Goal: Information Seeking & Learning: Check status

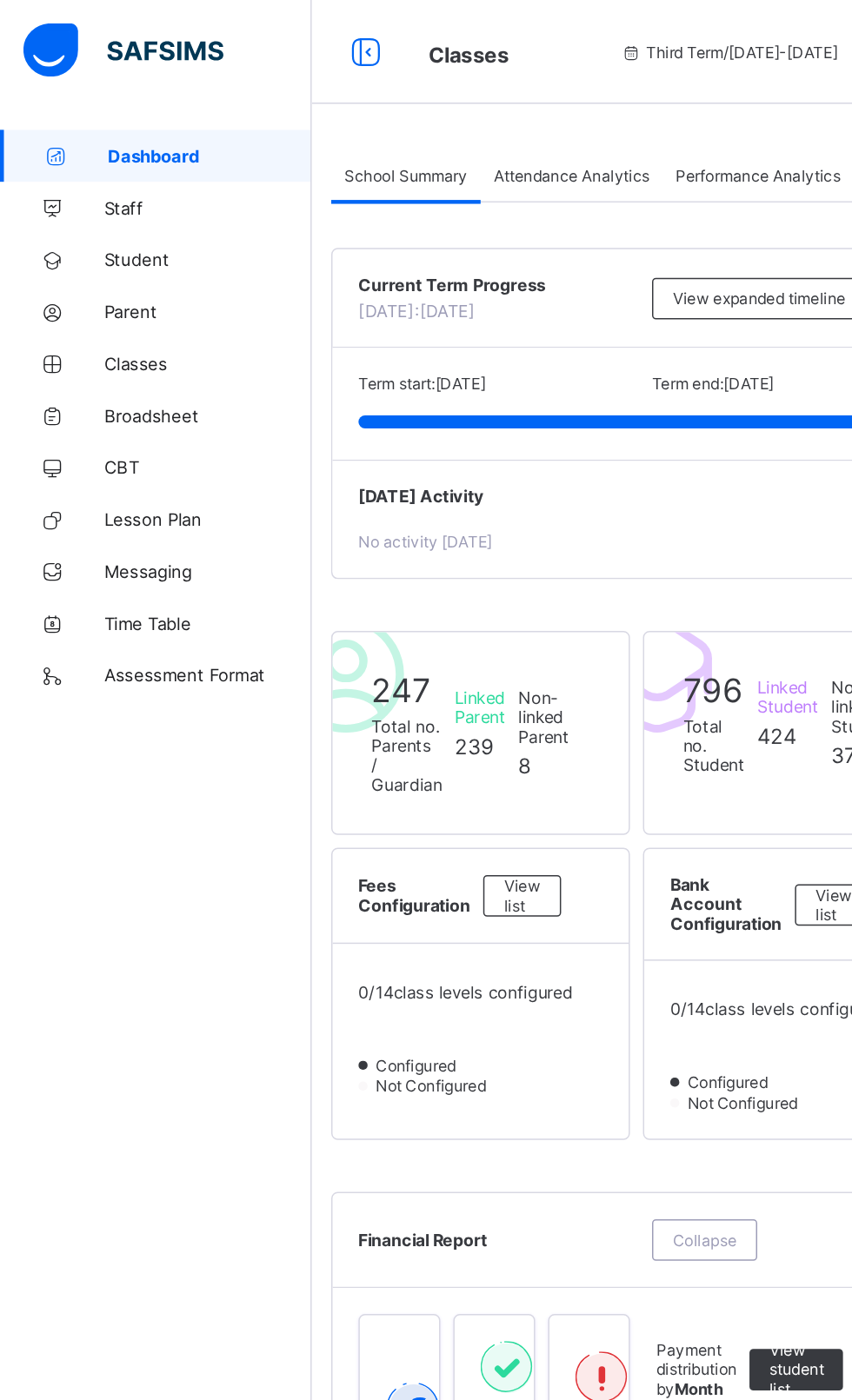
click at [78, 269] on link "Broadsheet" at bounding box center [104, 278] width 208 height 35
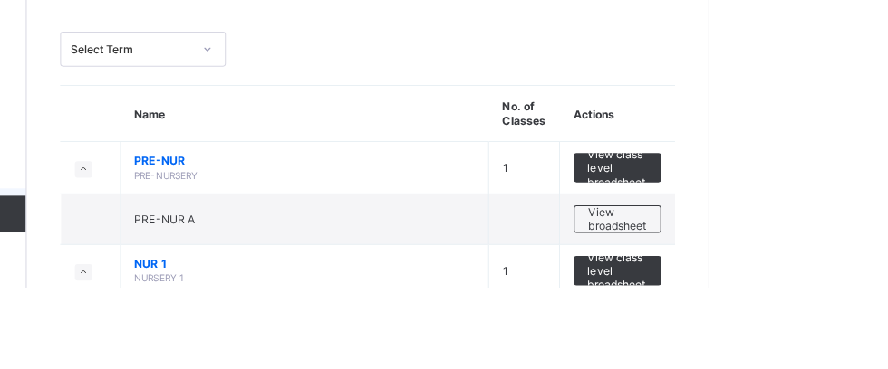
click at [810, 306] on span "View broadsheet" at bounding box center [798, 302] width 57 height 27
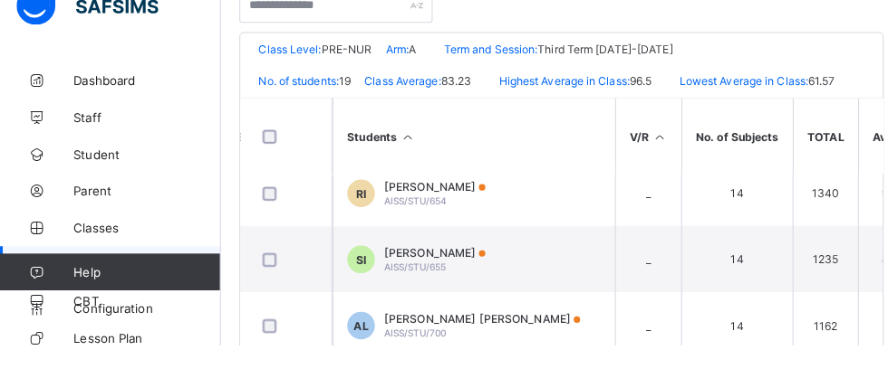
scroll to position [868, 1603]
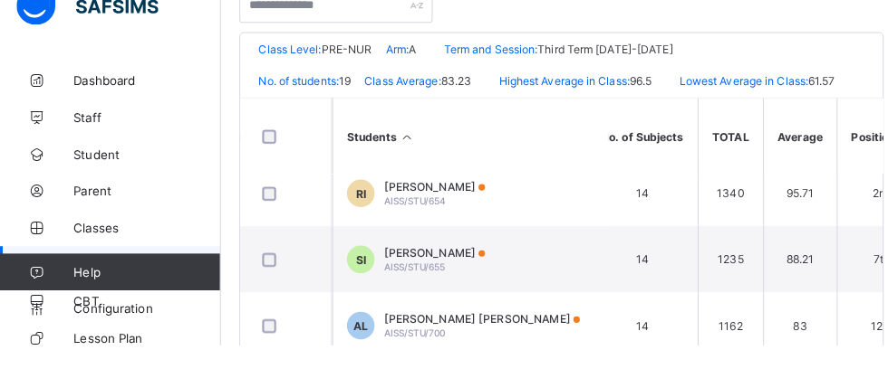
click at [477, 231] on div "Rukayya Abubakar Ishaq AISS/STU/654" at bounding box center [428, 219] width 100 height 27
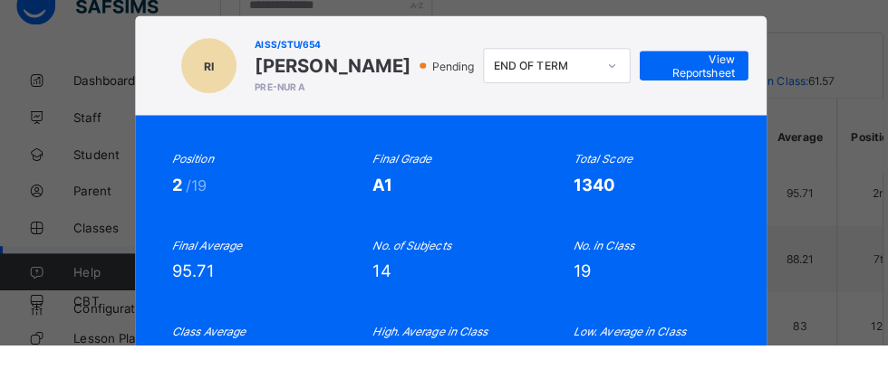
click at [723, 108] on span "View Reportsheet" at bounding box center [683, 94] width 80 height 27
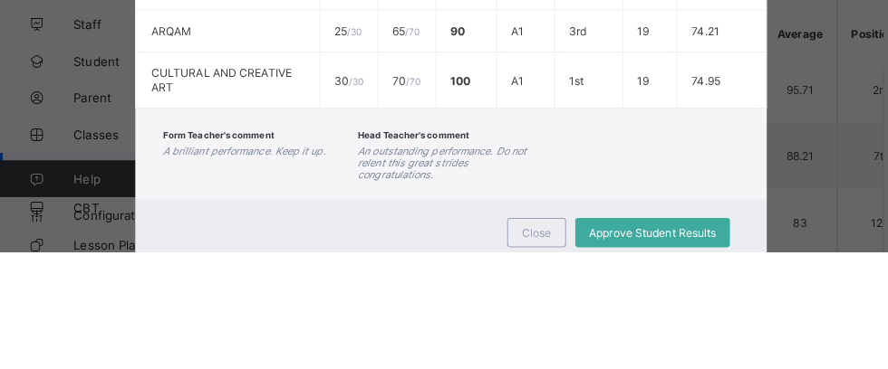
scroll to position [823, 0]
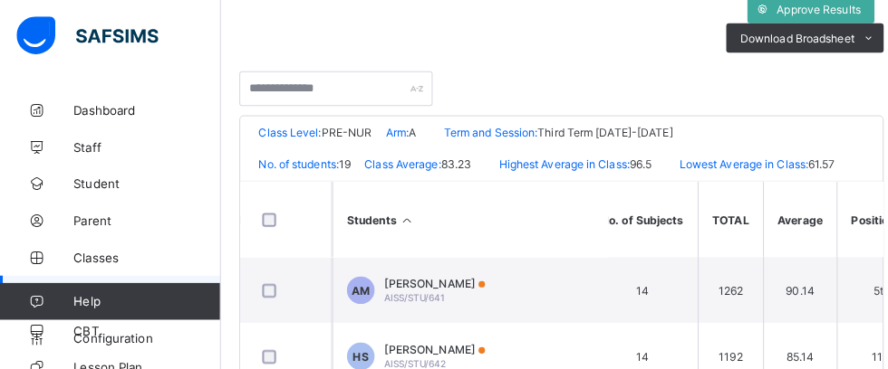
scroll to position [369, 0]
click at [517, 124] on span "Term and Session:" at bounding box center [483, 131] width 92 height 14
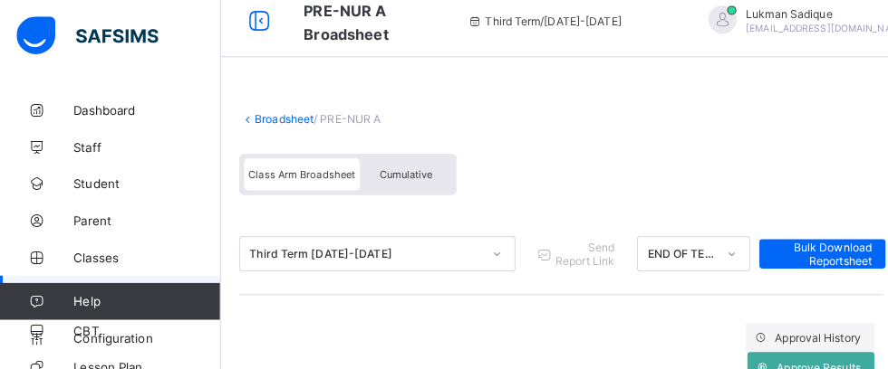
scroll to position [0, 0]
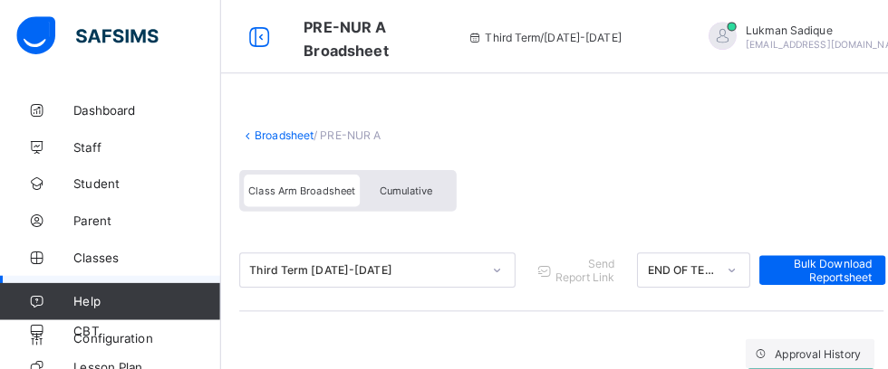
click at [273, 138] on link "Broadsheet" at bounding box center [280, 134] width 58 height 14
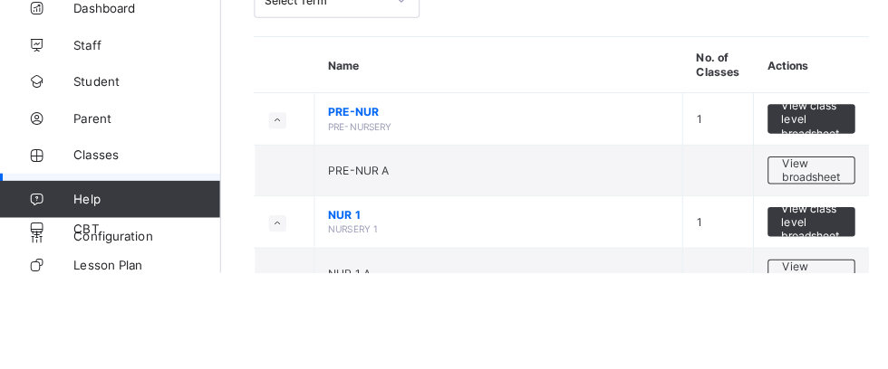
scroll to position [41, 0]
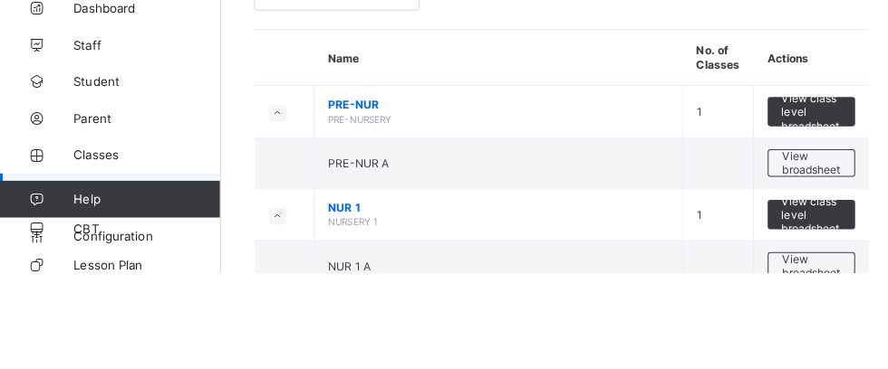
click at [793, 372] on span "View broadsheet" at bounding box center [798, 363] width 57 height 27
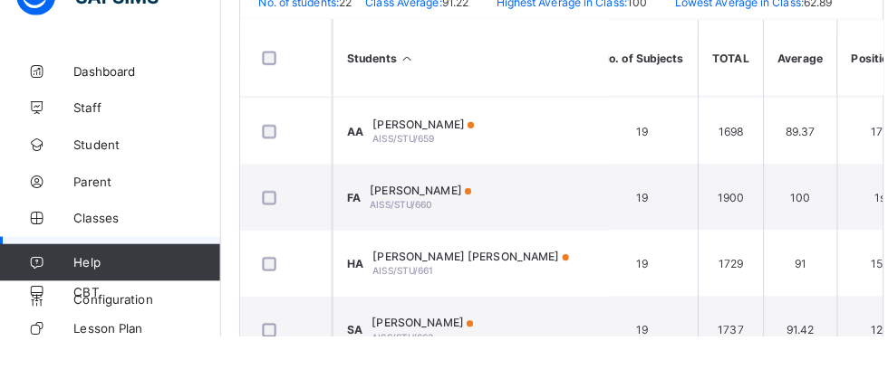
scroll to position [978, 1603]
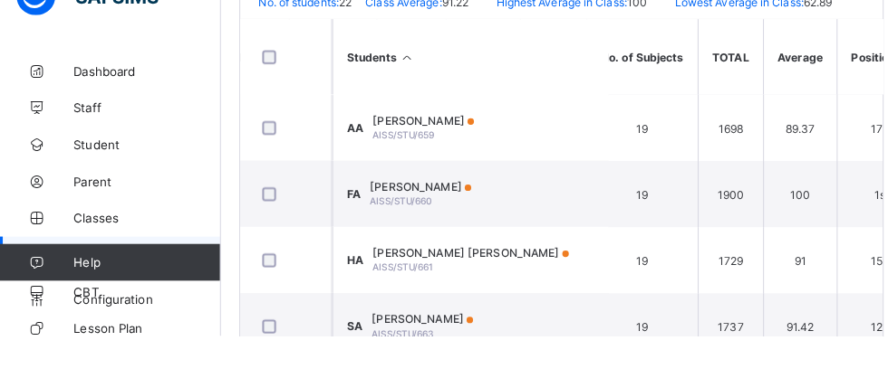
click at [552, 244] on td "FA Fatima Abdulrahman Auwal AISS/STU/660" at bounding box center [463, 229] width 272 height 65
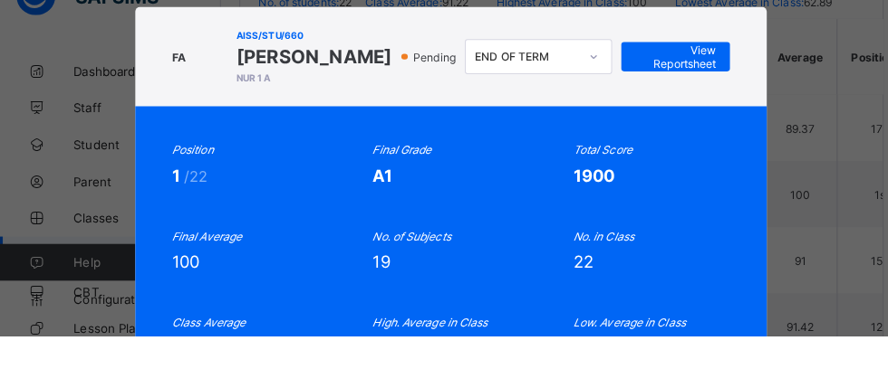
click at [705, 108] on span "View Reportsheet" at bounding box center [665, 94] width 80 height 27
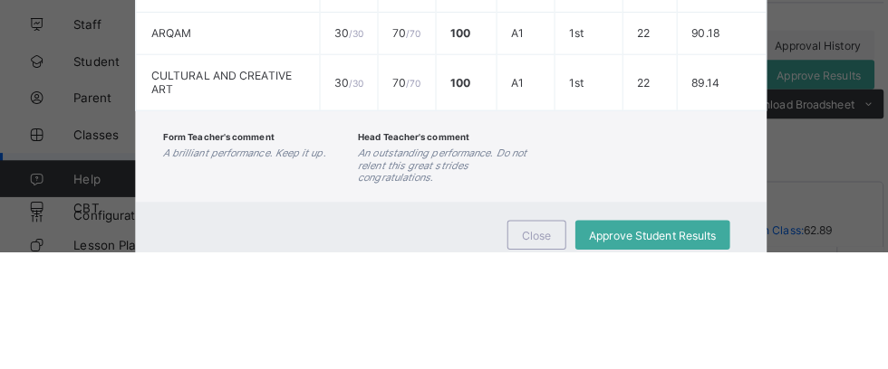
scroll to position [1029, 0]
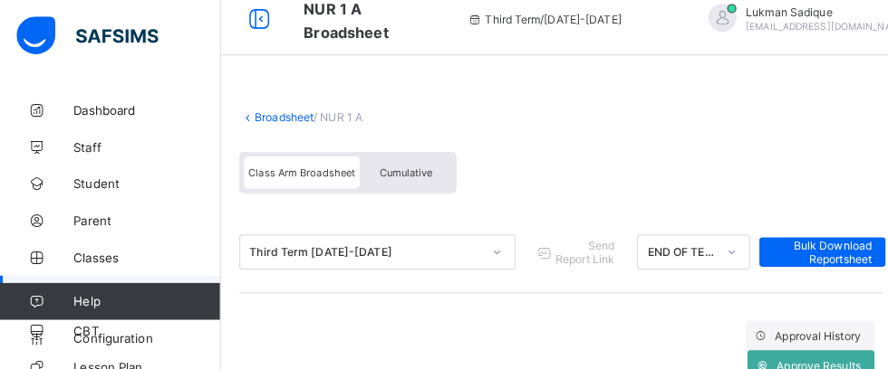
scroll to position [14, 0]
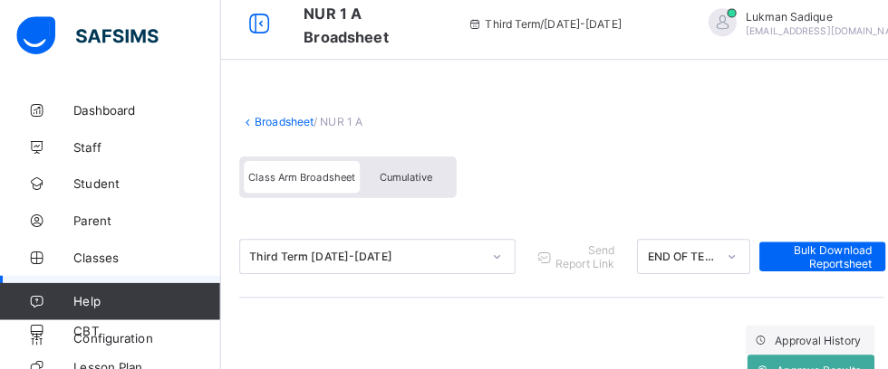
click at [263, 117] on link "Broadsheet" at bounding box center [280, 120] width 58 height 14
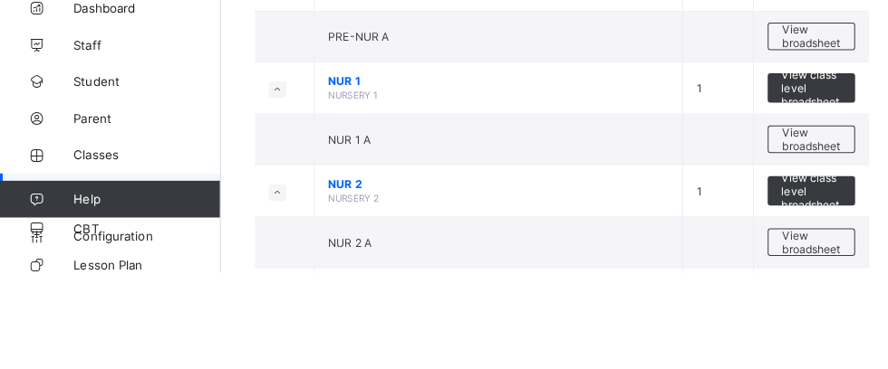
scroll to position [167, 0]
click at [797, 348] on span "View broadsheet" at bounding box center [798, 338] width 57 height 27
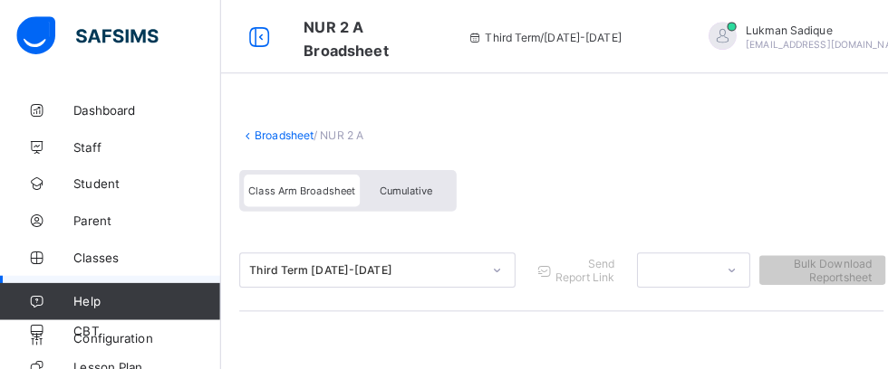
click at [264, 133] on link "Broadsheet" at bounding box center [280, 134] width 58 height 14
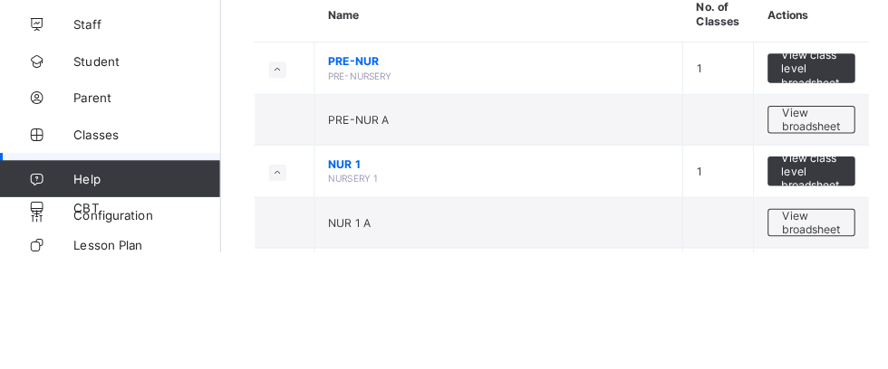
scroll to position [64, 0]
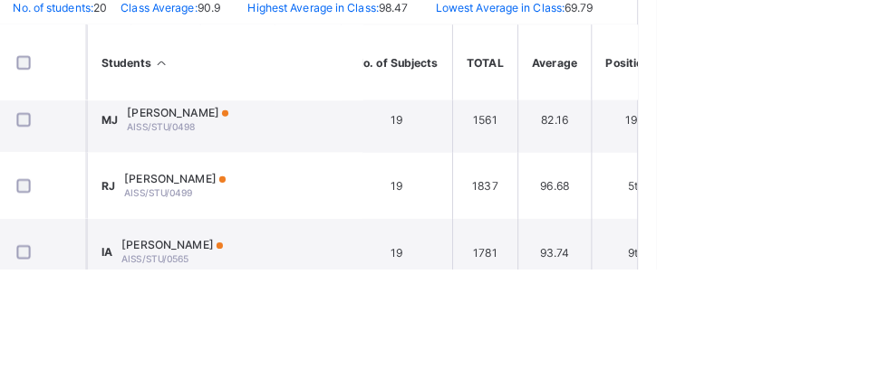
scroll to position [490, 0]
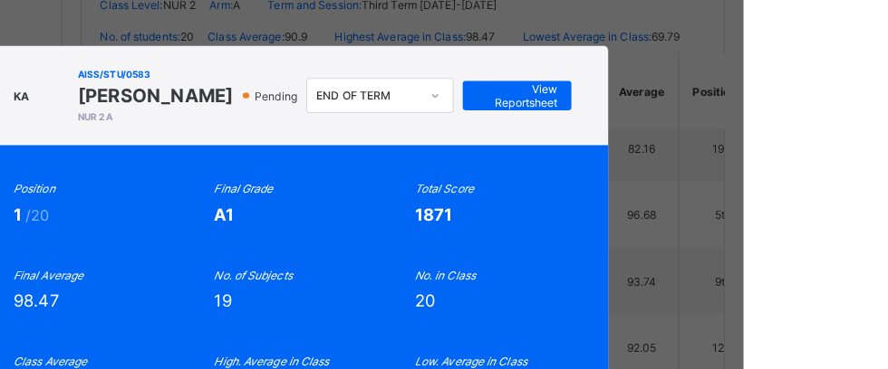
scroll to position [488, 0]
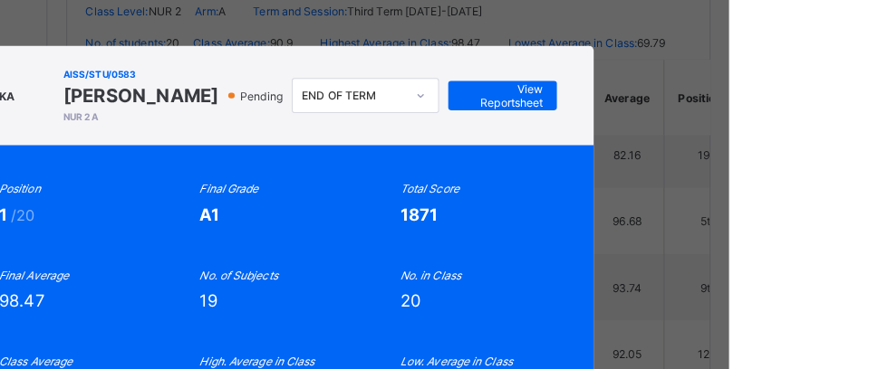
click at [705, 108] on span "View Reportsheet" at bounding box center [665, 94] width 80 height 27
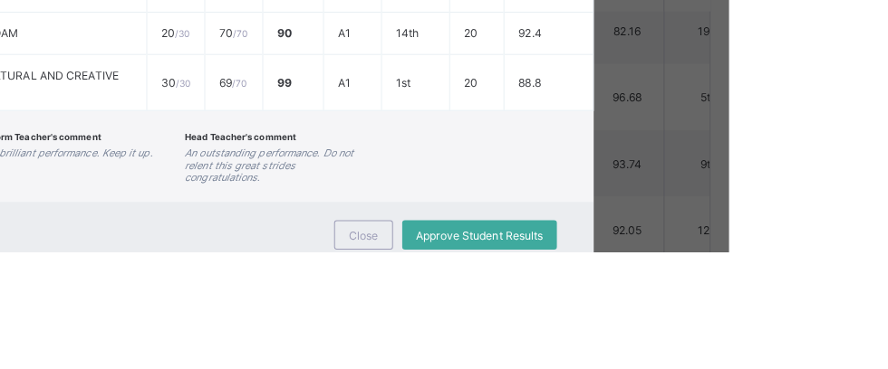
scroll to position [1029, 0]
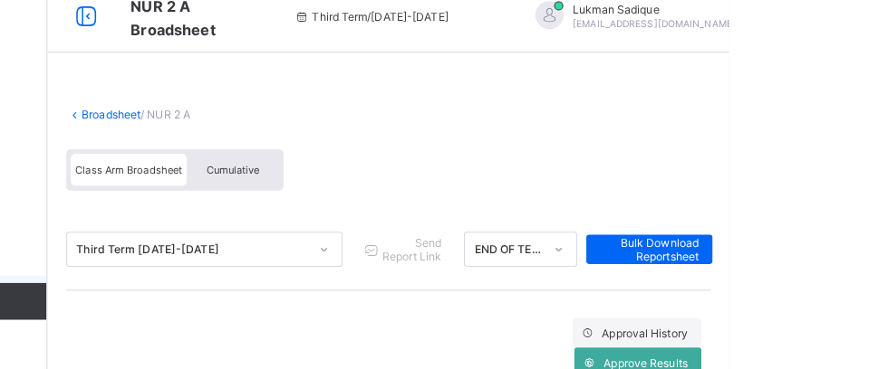
scroll to position [0, 0]
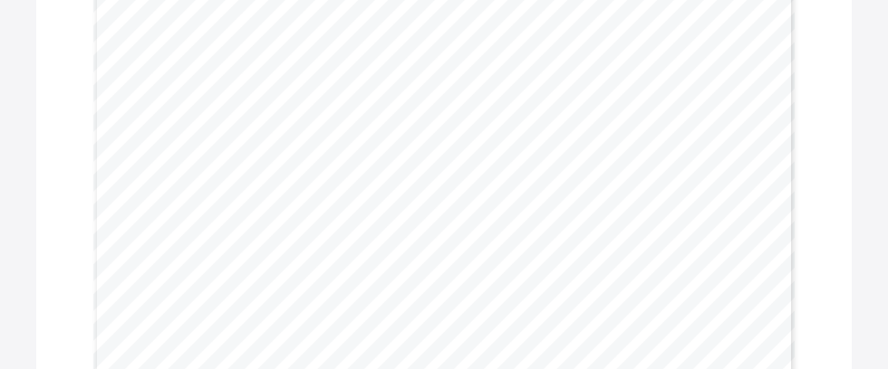
scroll to position [533, 0]
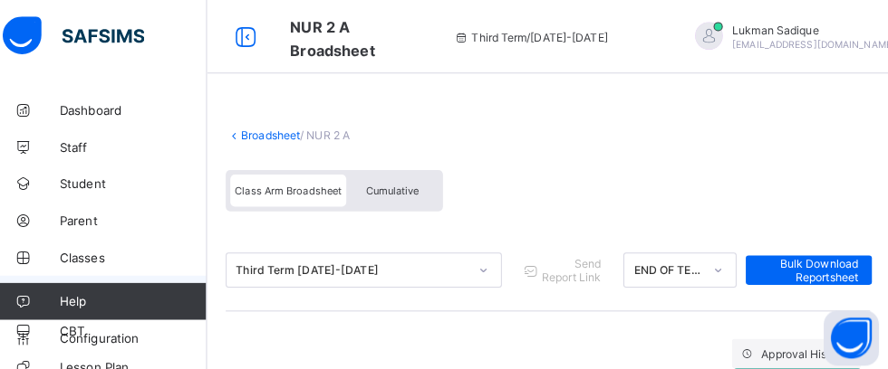
click at [268, 133] on link "Broadsheet" at bounding box center [280, 134] width 58 height 14
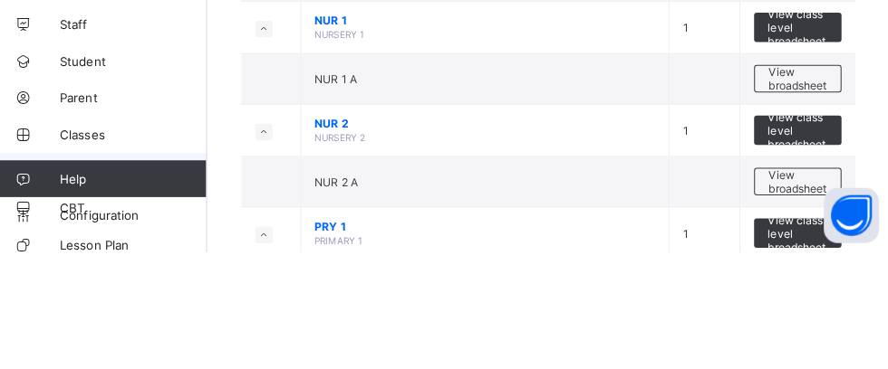
scroll to position [208, 0]
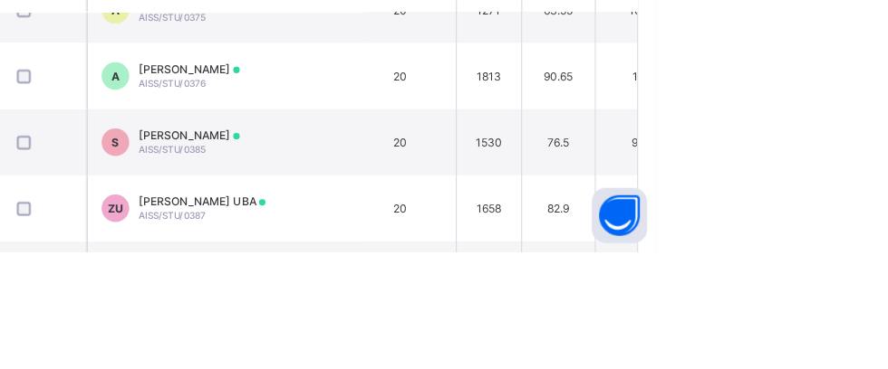
scroll to position [0, 1961]
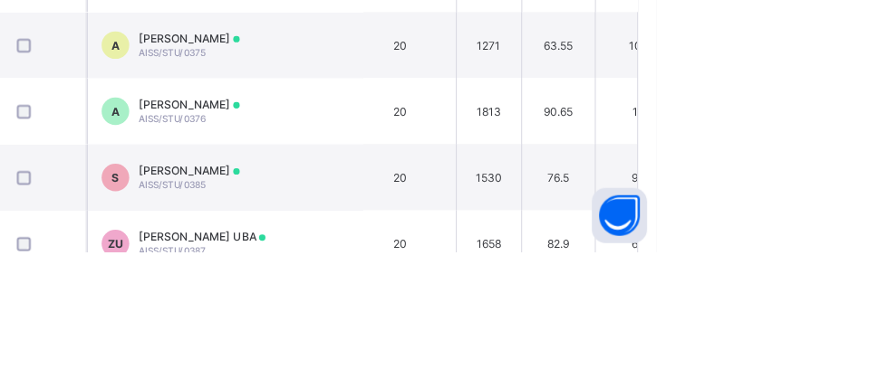
click at [400, 243] on span "AISS/STU/0376" at bounding box center [411, 237] width 66 height 11
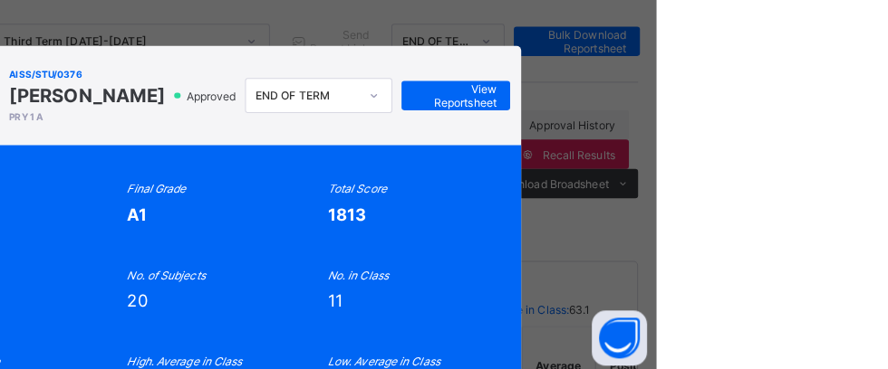
scroll to position [225, 0]
click at [730, 108] on span "View Reportsheet" at bounding box center [690, 94] width 80 height 27
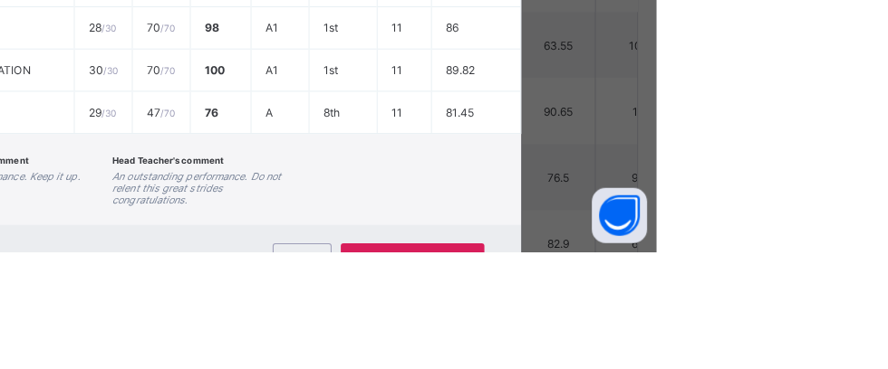
scroll to position [1035, 0]
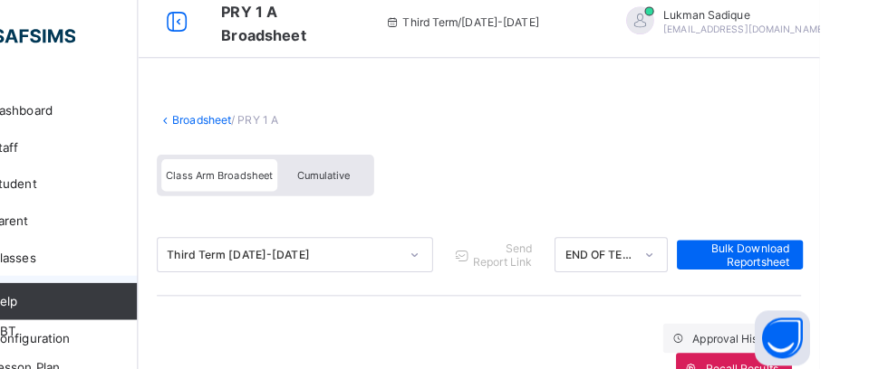
scroll to position [5, 0]
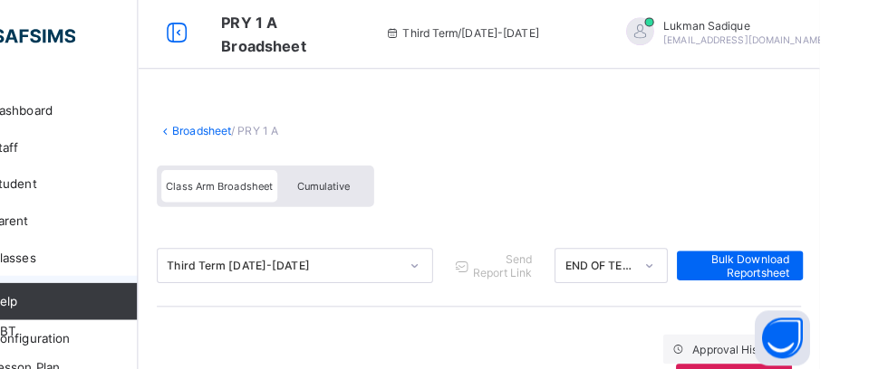
click at [259, 125] on link "Broadsheet" at bounding box center [280, 129] width 58 height 14
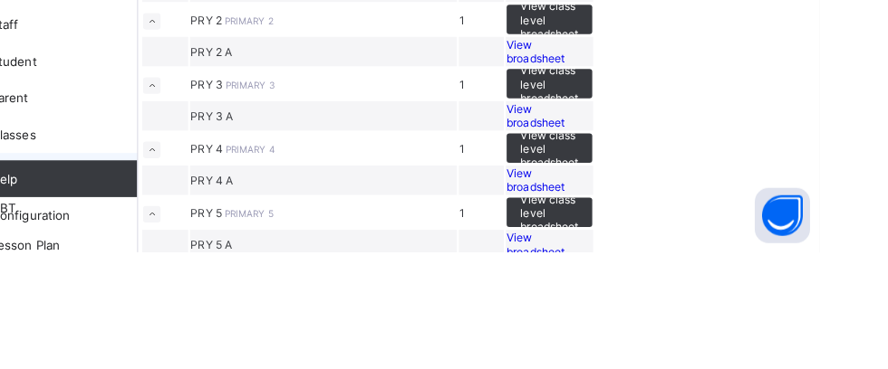
scroll to position [297, 0]
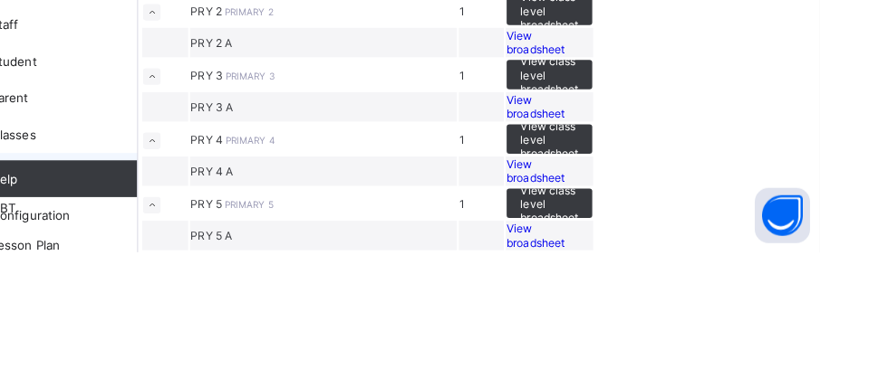
click at [637, 177] on span "View broadsheet" at bounding box center [608, 162] width 57 height 27
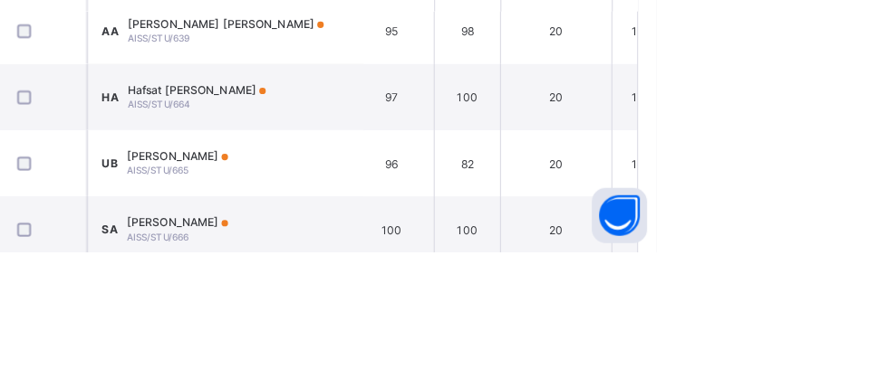
scroll to position [999, 1961]
click at [436, 347] on span "Salihu Abdulrahman Auwal" at bounding box center [416, 340] width 100 height 14
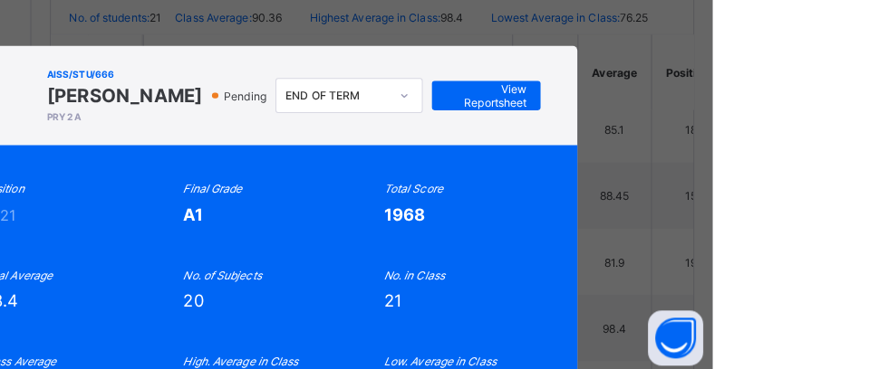
scroll to position [512, 0]
click at [705, 108] on span "View Reportsheet" at bounding box center [665, 94] width 80 height 27
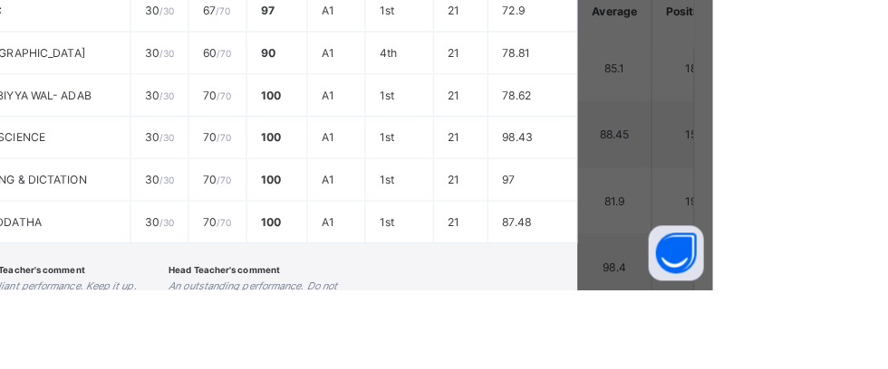
scroll to position [1057, 0]
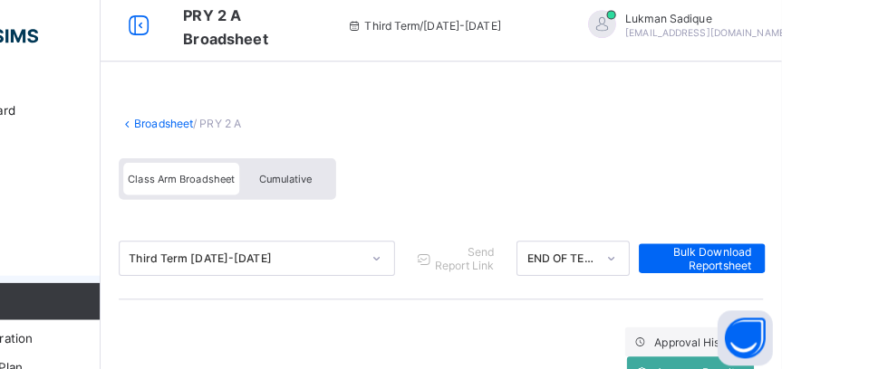
scroll to position [0, 0]
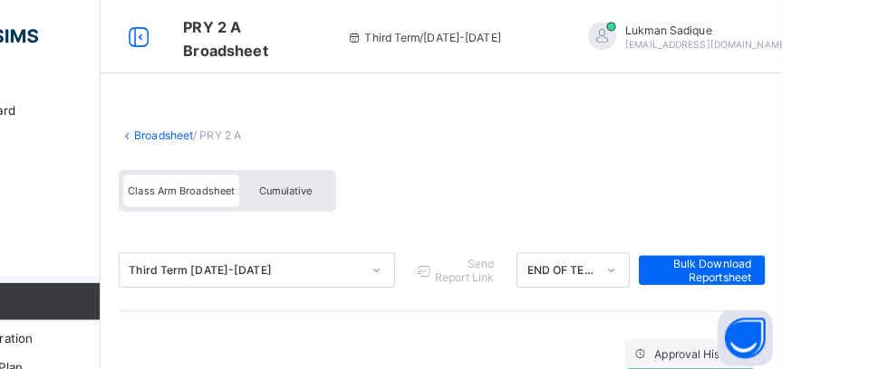
click at [257, 133] on link "Broadsheet" at bounding box center [280, 134] width 58 height 14
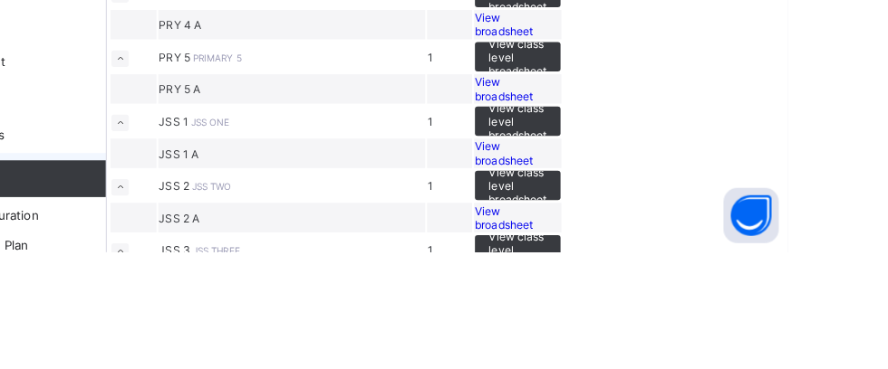
scroll to position [464, 0]
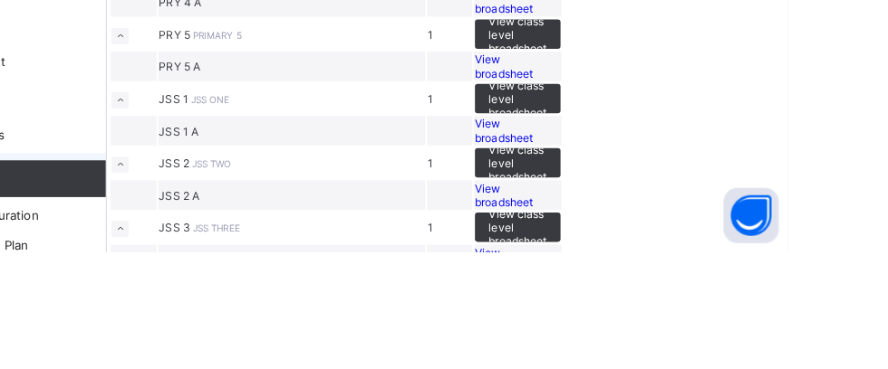
click at [637, 73] on span "View broadsheet" at bounding box center [608, 59] width 57 height 27
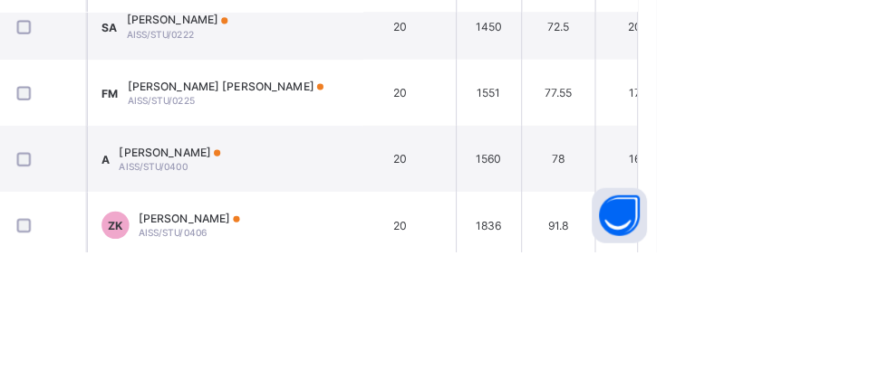
scroll to position [270, 1961]
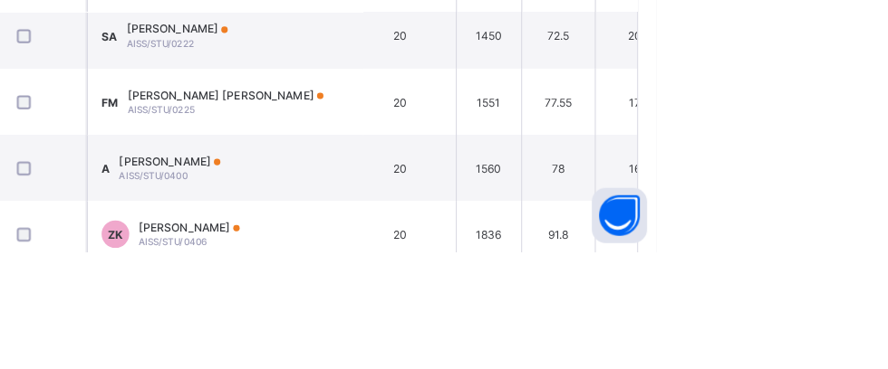
click at [419, 363] on span "AISS/STU/0406" at bounding box center [411, 358] width 67 height 11
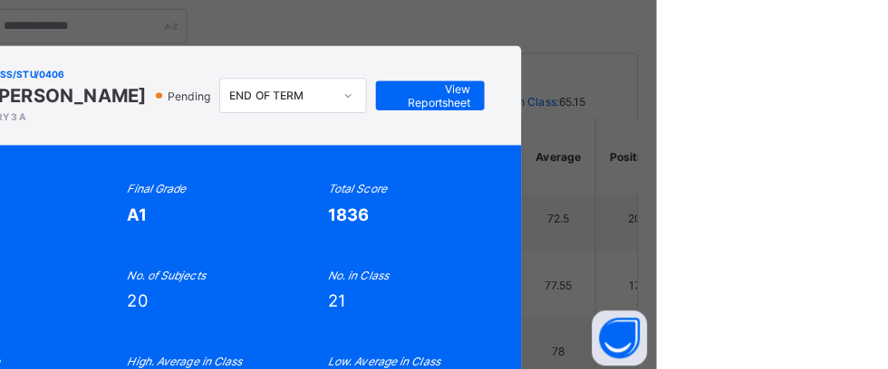
scroll to position [430, 0]
click at [705, 108] on span "View Reportsheet" at bounding box center [665, 94] width 80 height 27
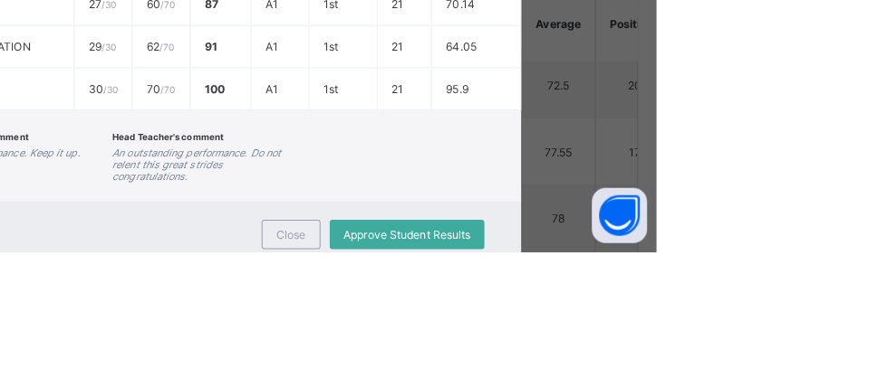
scroll to position [1057, 0]
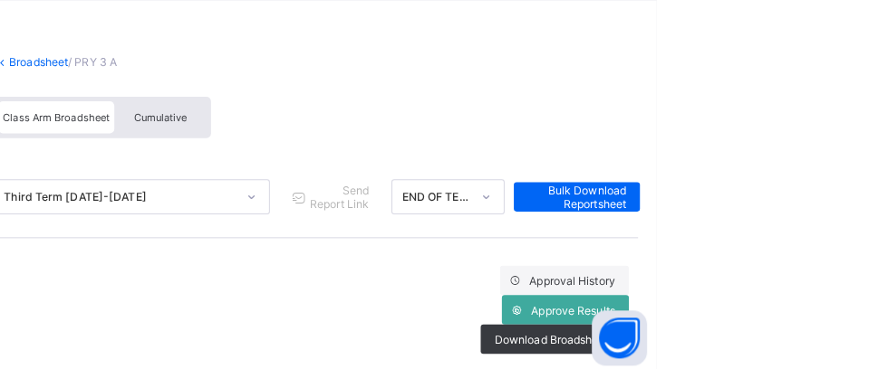
scroll to position [0, 0]
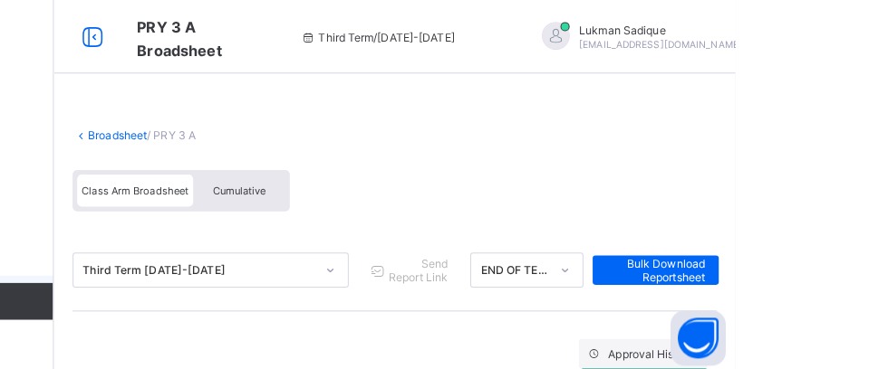
click at [264, 135] on link "Broadsheet" at bounding box center [280, 134] width 58 height 14
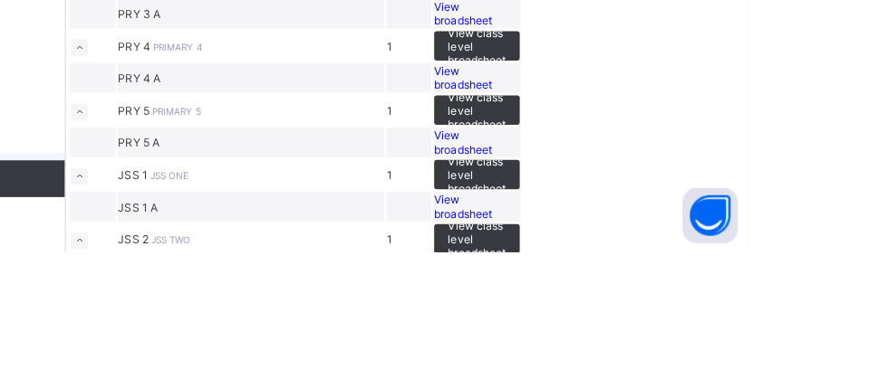
scroll to position [510, 0]
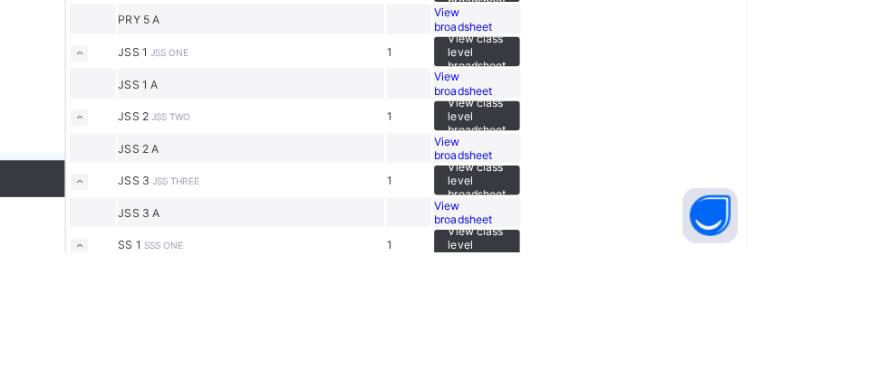
click at [637, 91] on span "View broadsheet" at bounding box center [608, 76] width 57 height 27
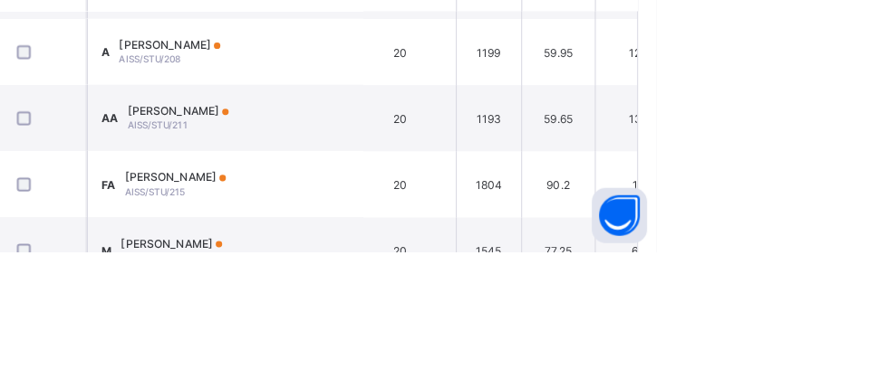
scroll to position [576, 1961]
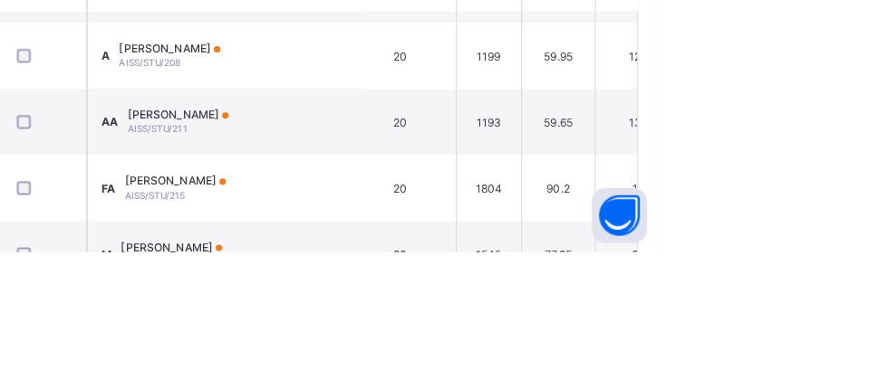
click at [421, 319] on span "AISS/STU/215" at bounding box center [394, 313] width 60 height 11
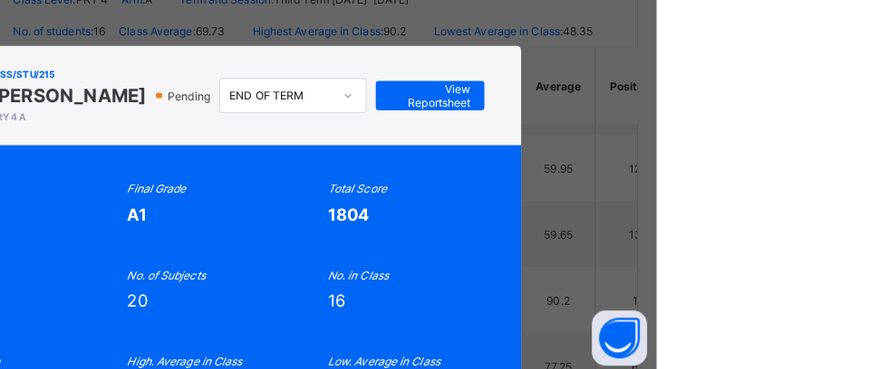
scroll to position [498, 0]
click at [705, 108] on span "View Reportsheet" at bounding box center [665, 94] width 80 height 27
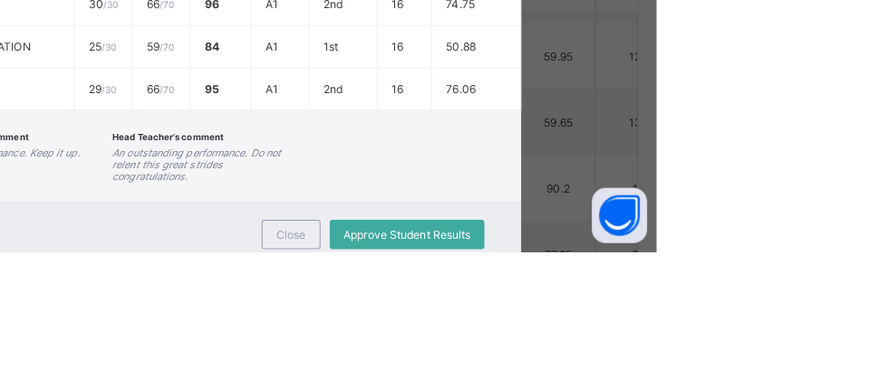
scroll to position [1057, 0]
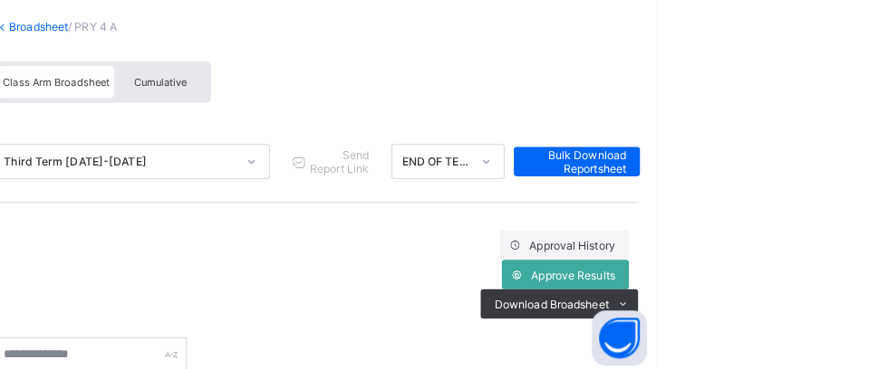
scroll to position [82, 0]
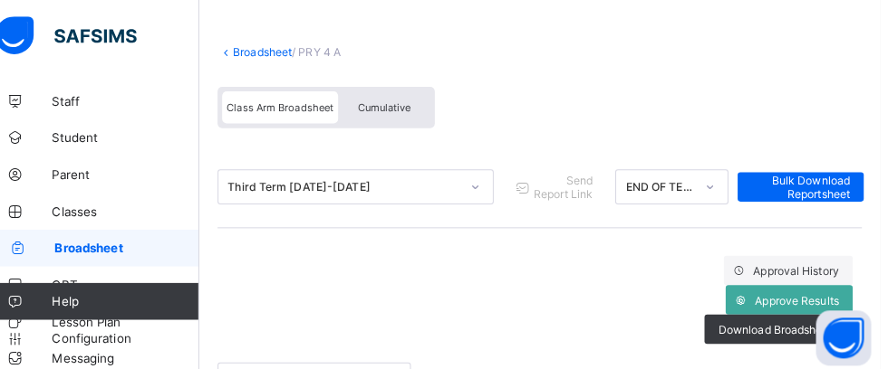
click at [256, 52] on link "Broadsheet" at bounding box center [280, 51] width 58 height 14
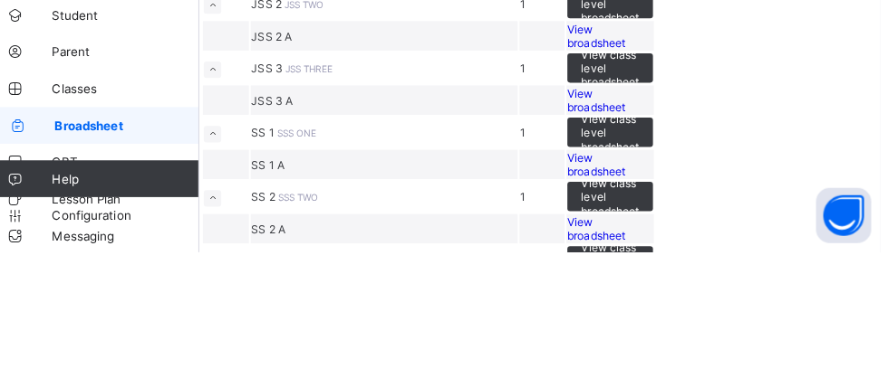
scroll to position [627, 0]
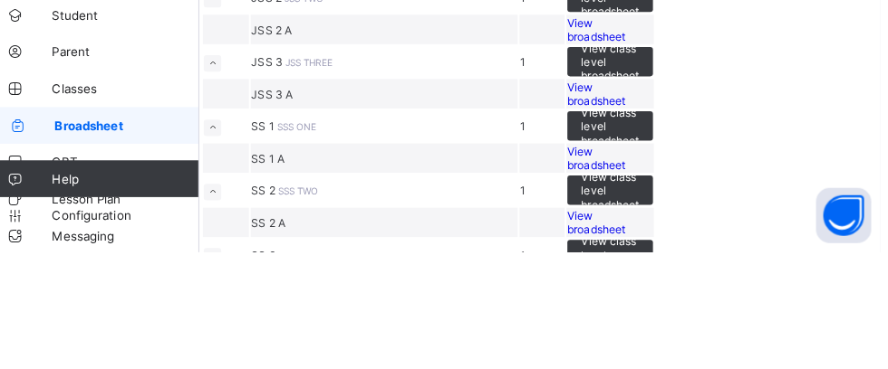
click at [637, 37] on span "View broadsheet" at bounding box center [608, 23] width 57 height 27
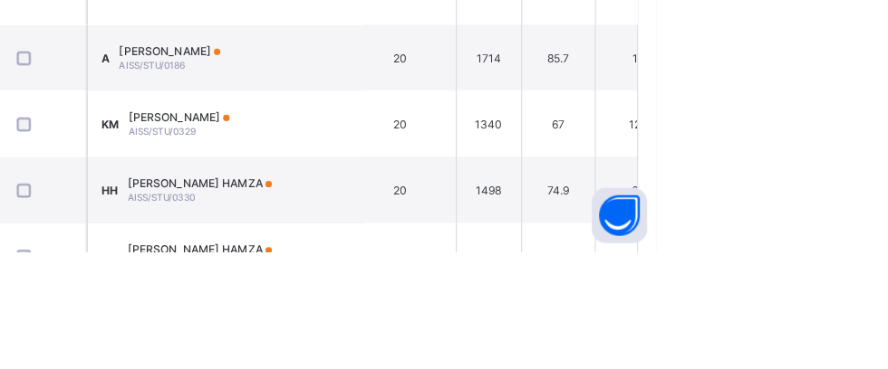
scroll to position [497, 0]
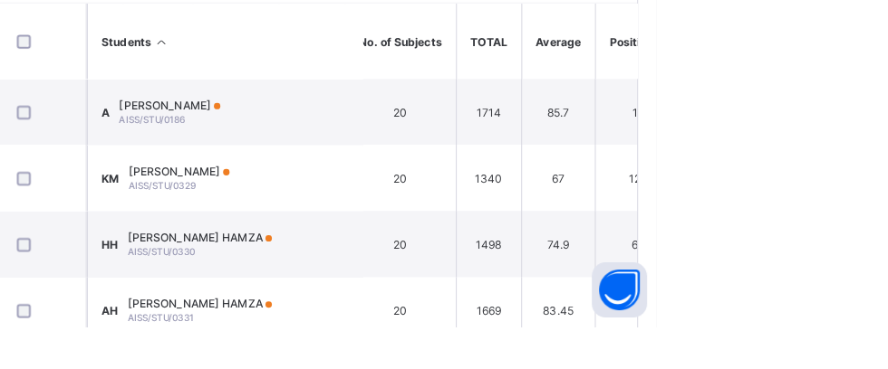
click at [457, 154] on span "ABUBAKAR YAHYA" at bounding box center [409, 151] width 100 height 14
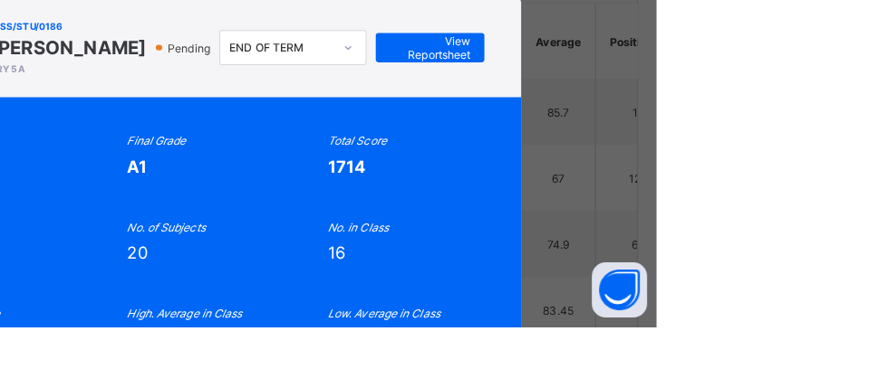
click at [705, 108] on span "View Reportsheet" at bounding box center [665, 94] width 80 height 27
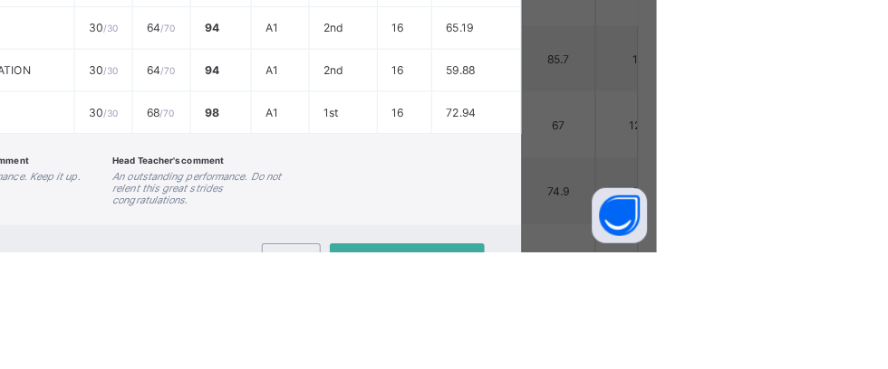
scroll to position [1035, 0]
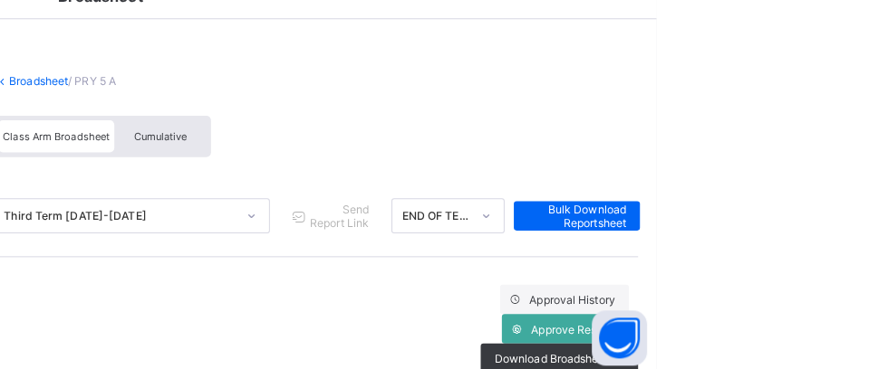
scroll to position [0, 0]
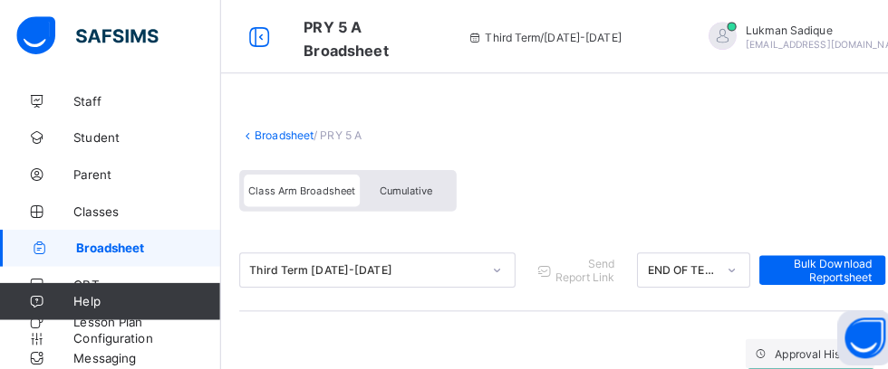
click at [281, 135] on link "Broadsheet" at bounding box center [280, 134] width 58 height 14
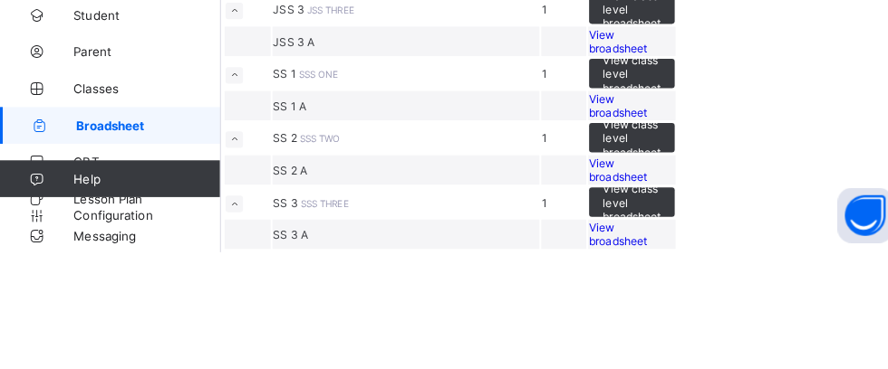
scroll to position [705, 0]
click at [637, 48] on span "View broadsheet" at bounding box center [608, 34] width 57 height 27
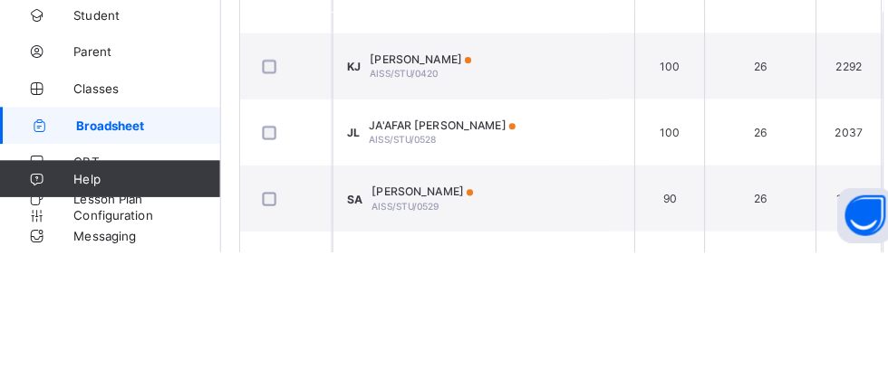
scroll to position [109, 2176]
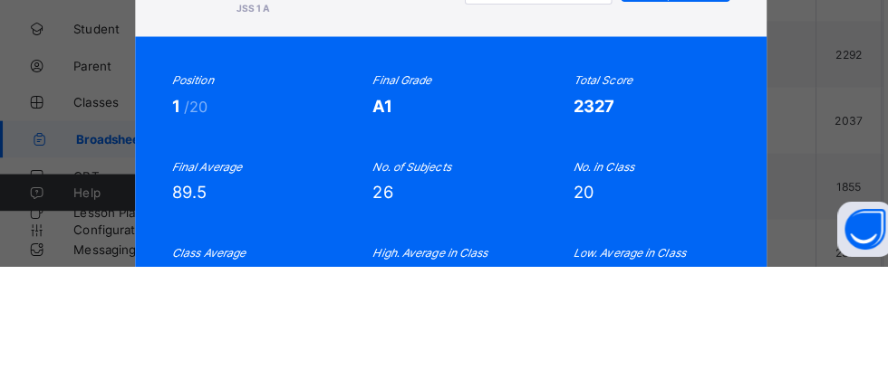
scroll to position [531, 0]
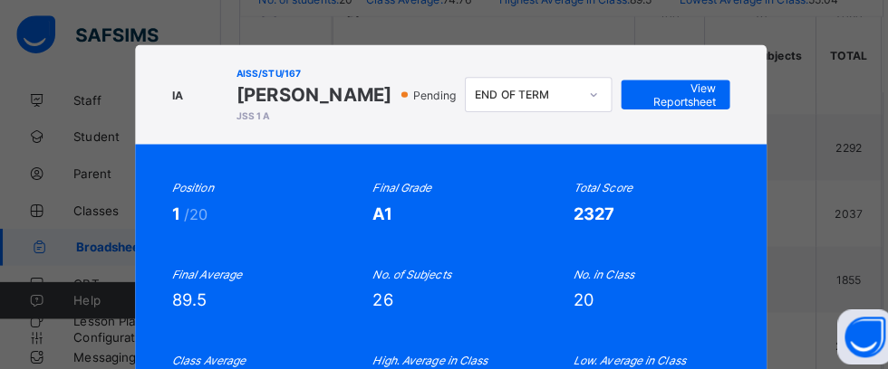
click at [705, 108] on span "View Reportsheet" at bounding box center [665, 94] width 80 height 27
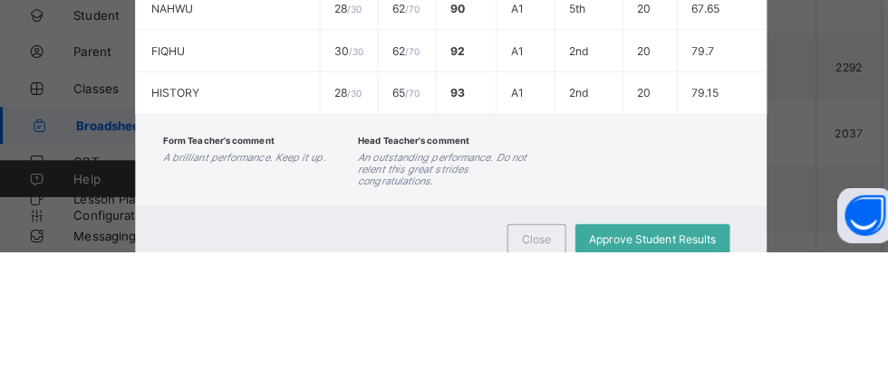
scroll to position [1318, 0]
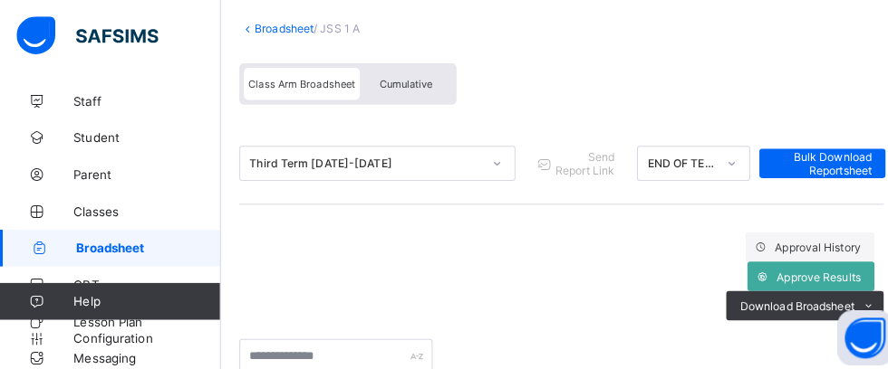
scroll to position [0, 0]
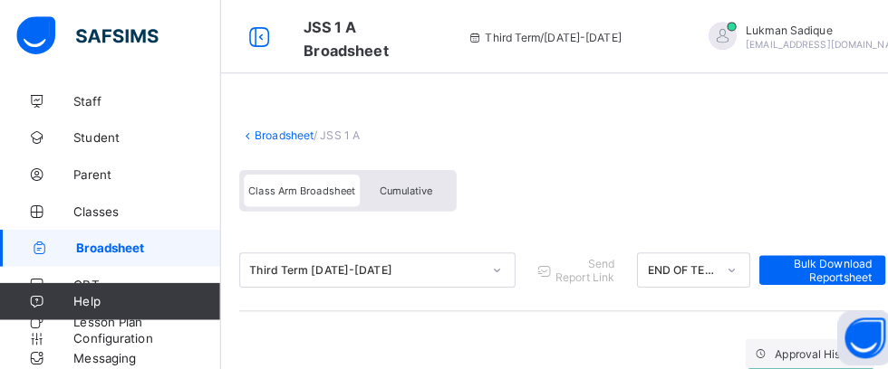
click at [264, 135] on link "Broadsheet" at bounding box center [280, 134] width 58 height 14
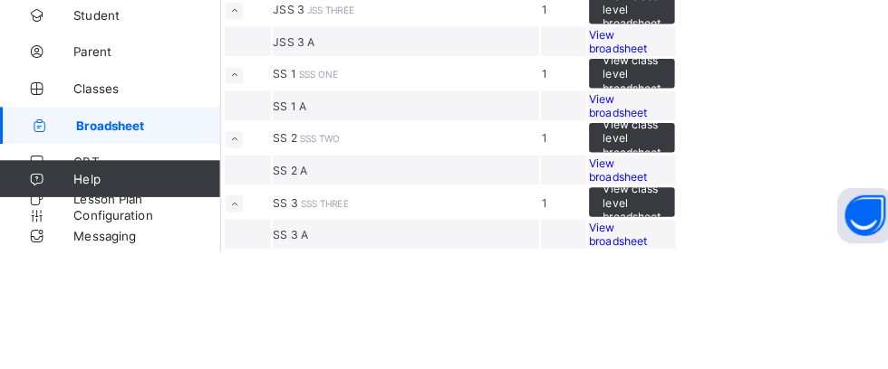
scroll to position [792, 0]
click at [637, 111] on span "View broadsheet" at bounding box center [608, 97] width 57 height 27
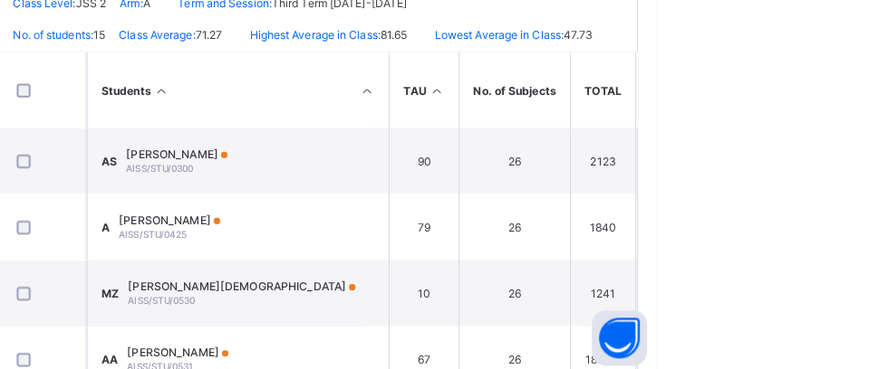
scroll to position [494, 0]
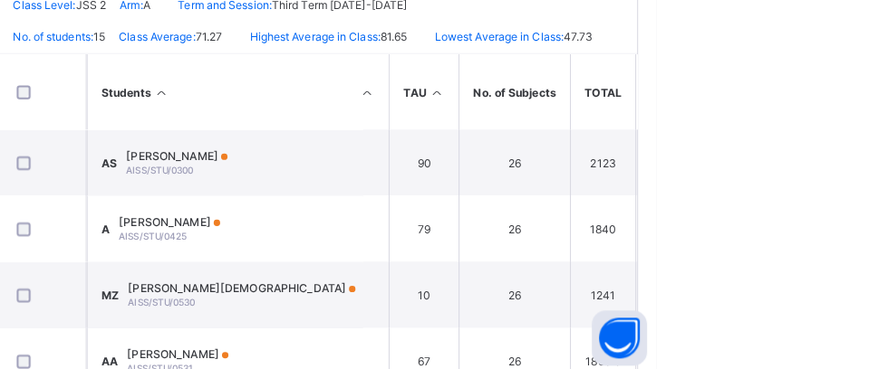
click at [450, 160] on span "AISHA MUHAMMAD SURAJ" at bounding box center [416, 154] width 100 height 14
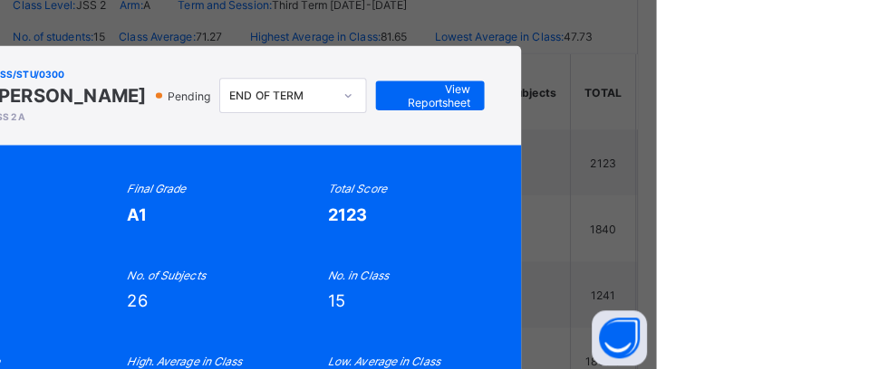
click at [705, 108] on span "View Reportsheet" at bounding box center [665, 94] width 80 height 27
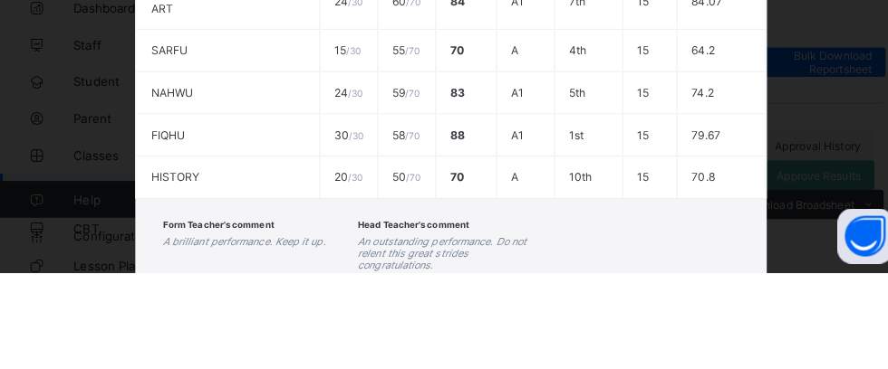
scroll to position [1410, 0]
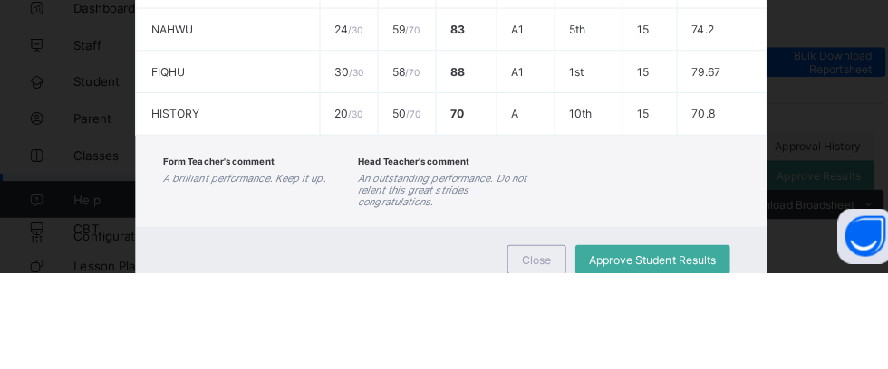
click at [557, 369] on div "Close" at bounding box center [528, 355] width 58 height 29
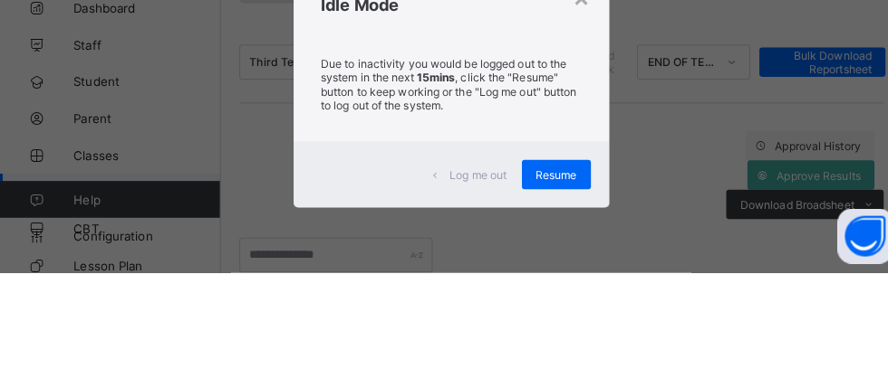
click at [581, 287] on div "Resume" at bounding box center [547, 272] width 68 height 29
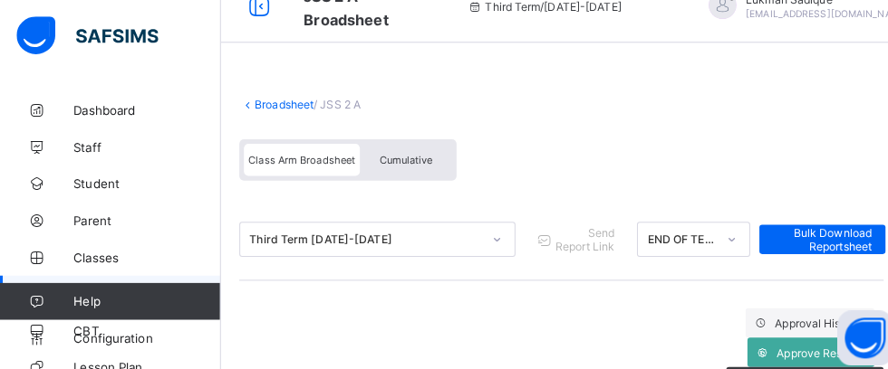
scroll to position [0, 0]
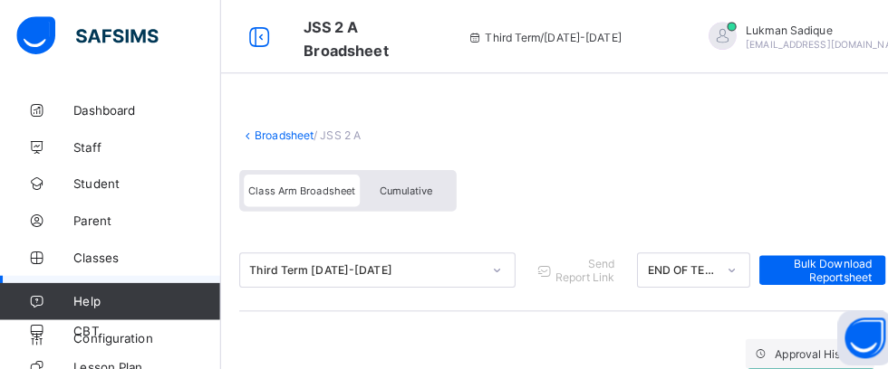
click at [264, 135] on link "Broadsheet" at bounding box center [280, 134] width 58 height 14
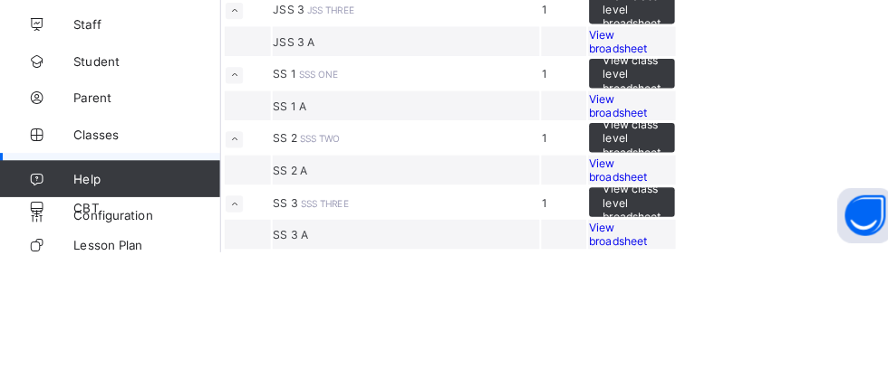
scroll to position [828, 0]
click at [637, 175] on span "View broadsheet" at bounding box center [608, 161] width 57 height 27
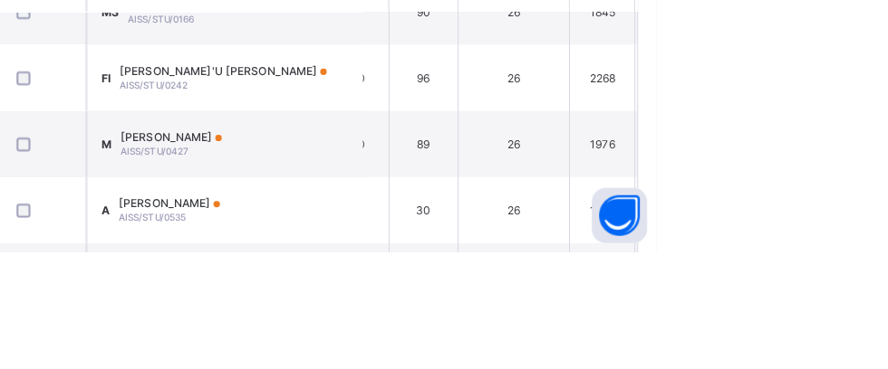
scroll to position [0, 2105]
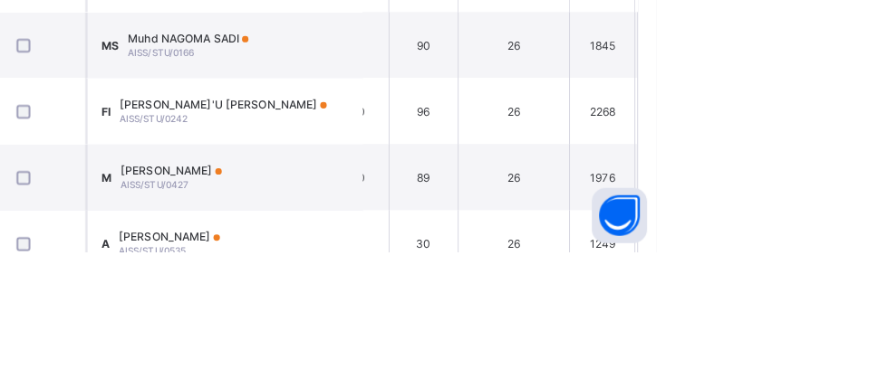
click at [401, 230] on span "FATIMA RABI'U IBRAHIM" at bounding box center [462, 223] width 204 height 14
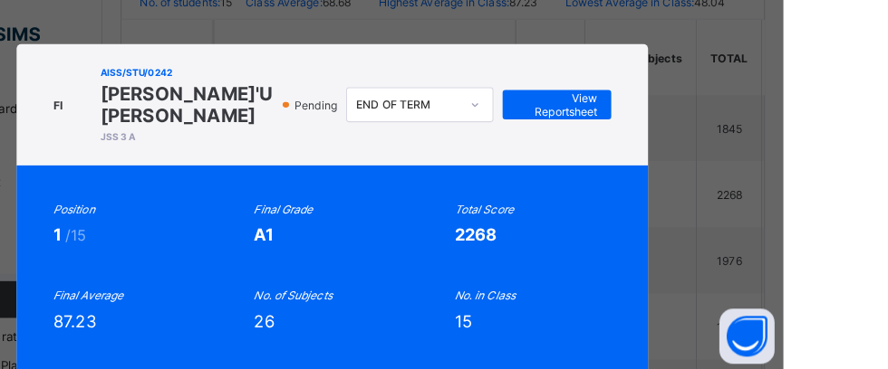
scroll to position [520, 0]
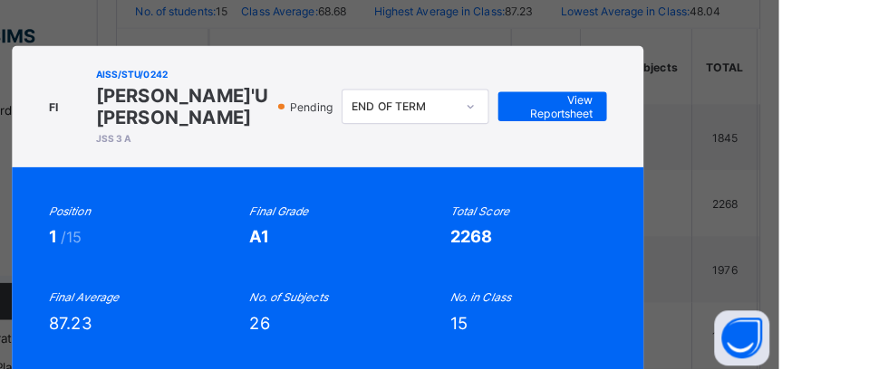
click at [705, 118] on span "View Reportsheet" at bounding box center [665, 104] width 80 height 27
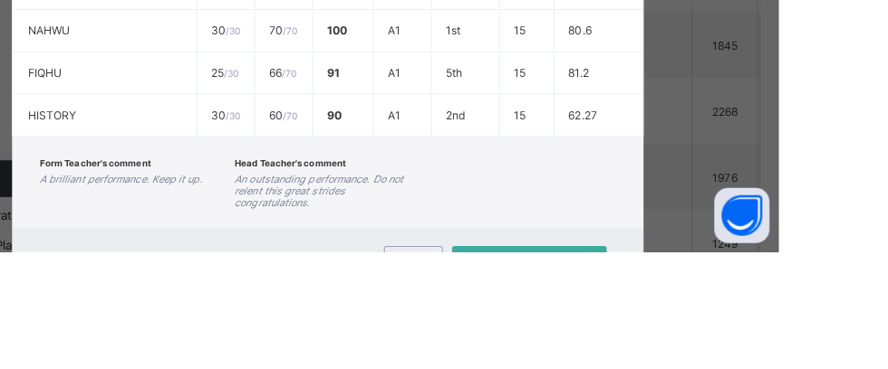
scroll to position [1318, 0]
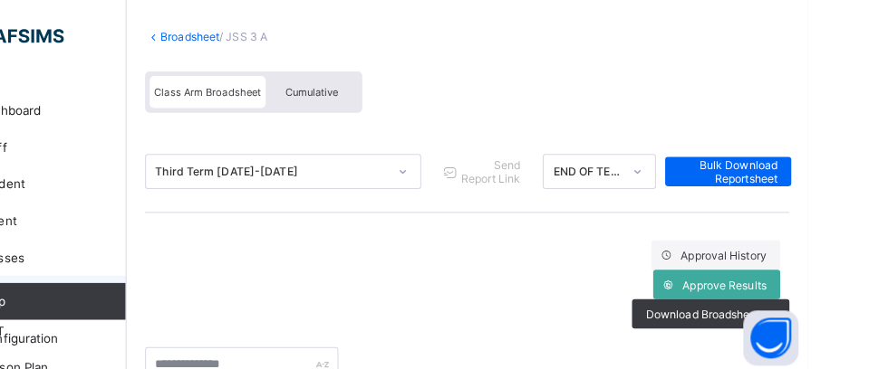
scroll to position [0, 0]
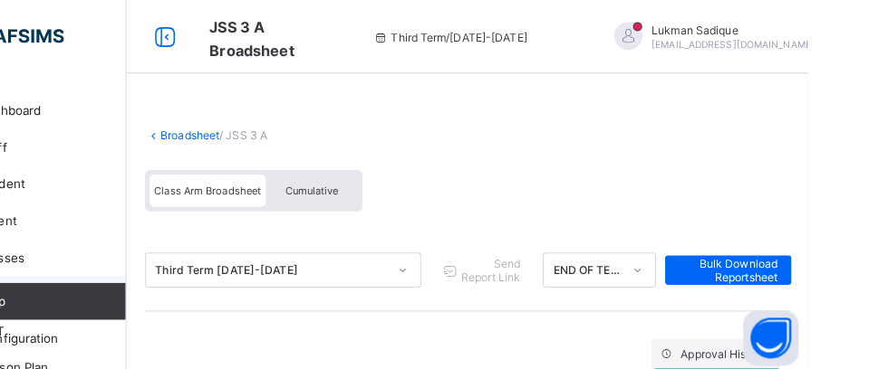
click at [260, 130] on link "Broadsheet" at bounding box center [280, 134] width 58 height 14
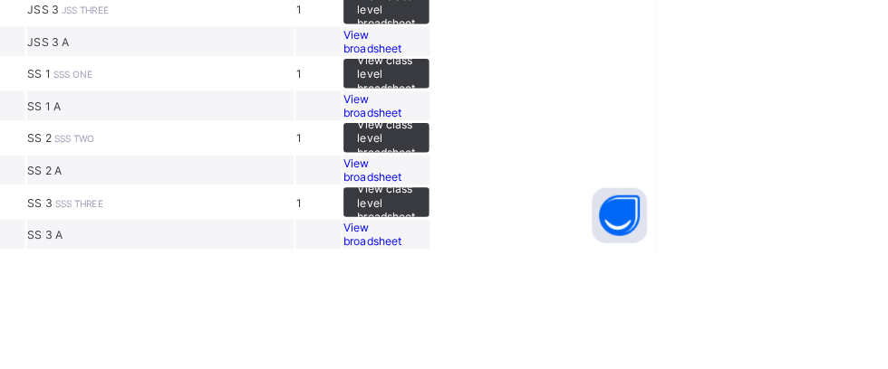
scroll to position [1037, 0]
click at [637, 238] on span "View broadsheet" at bounding box center [608, 224] width 57 height 27
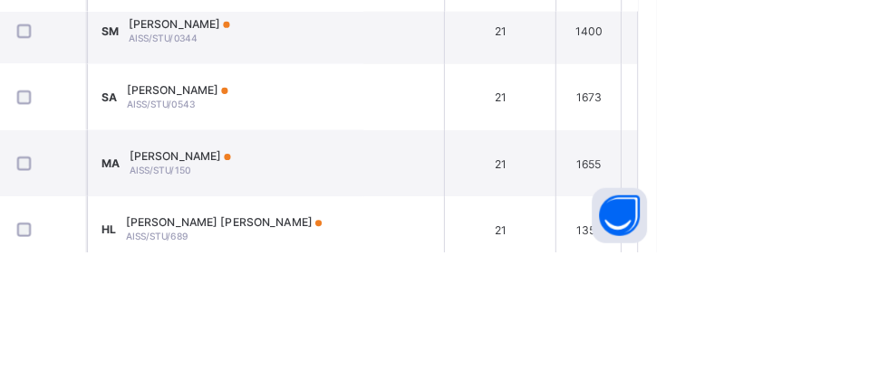
scroll to position [21, 1702]
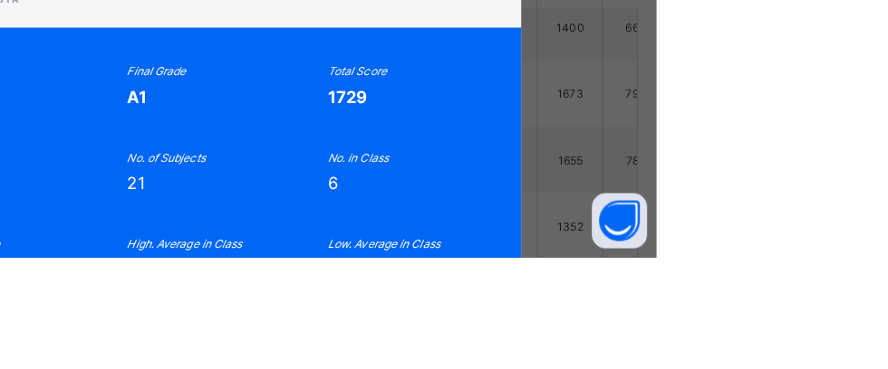
scroll to position [527, 0]
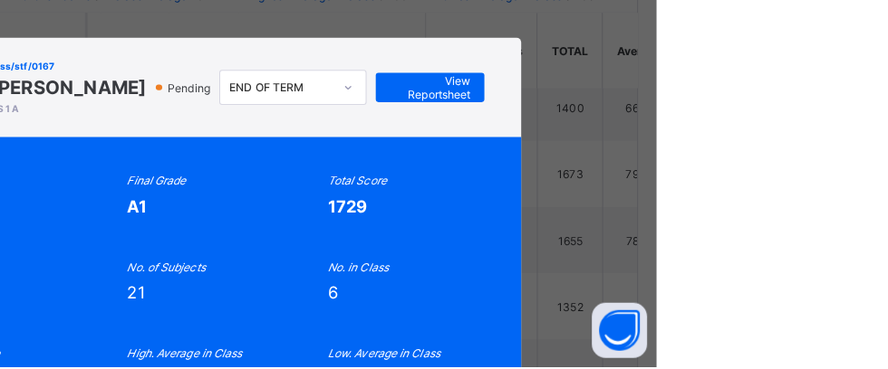
click at [705, 108] on span "View Reportsheet" at bounding box center [665, 94] width 80 height 27
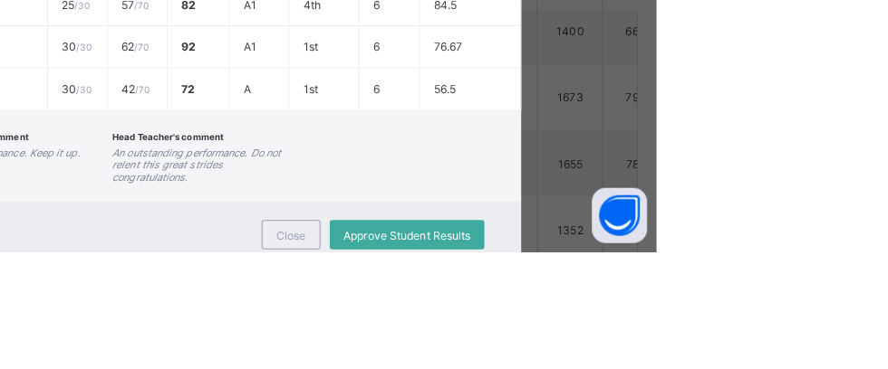
scroll to position [1072, 0]
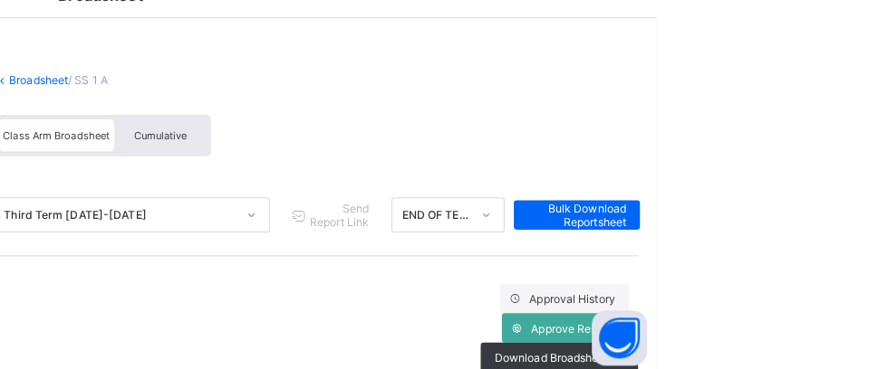
scroll to position [0, 0]
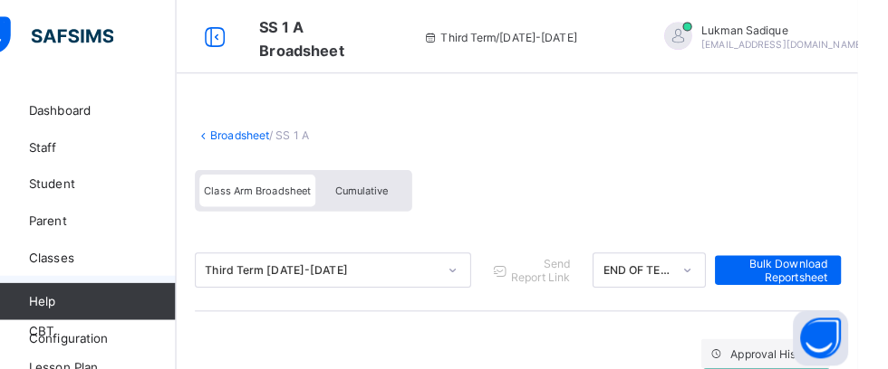
click at [261, 134] on link "Broadsheet" at bounding box center [280, 134] width 58 height 14
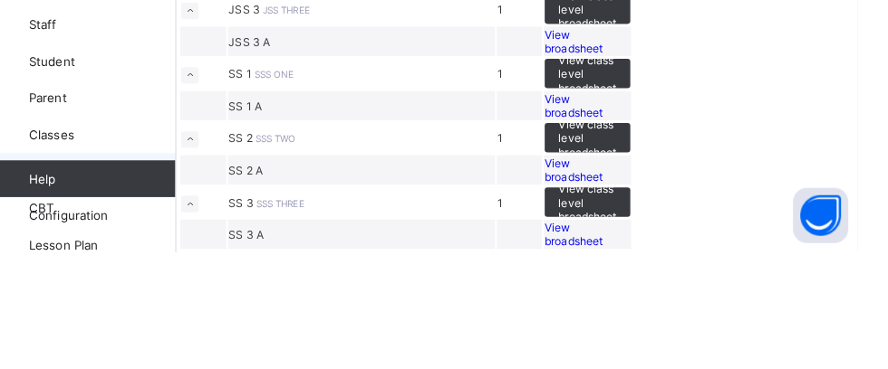
scroll to position [1133, 0]
click at [637, 302] on span "View broadsheet" at bounding box center [608, 287] width 57 height 27
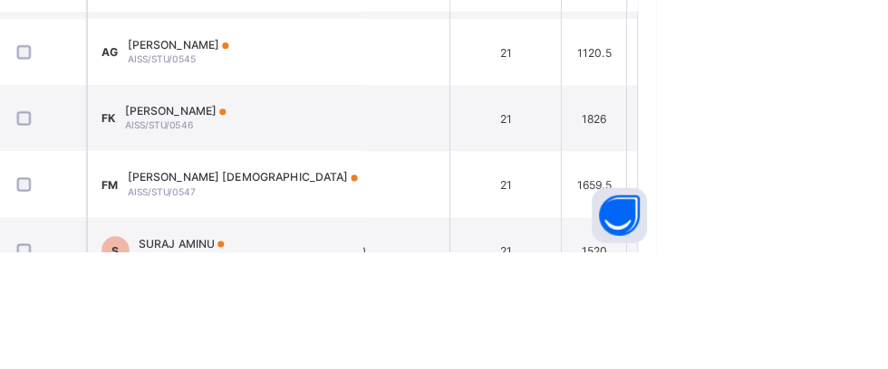
scroll to position [515, 1678]
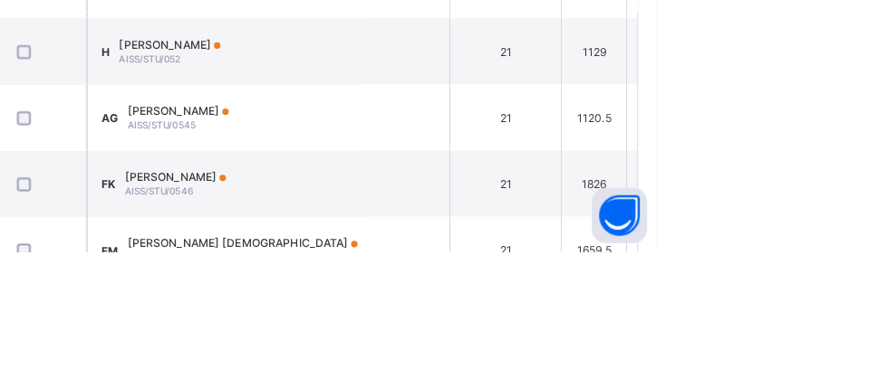
click at [442, 302] on span "[PERSON_NAME]" at bounding box center [414, 295] width 100 height 14
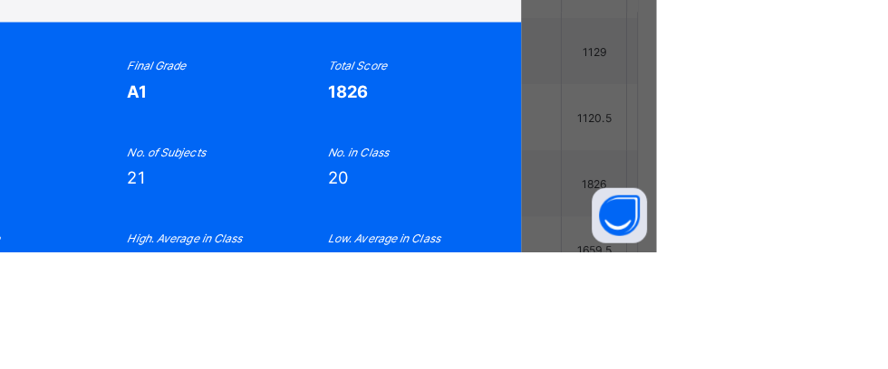
scroll to position [459, 0]
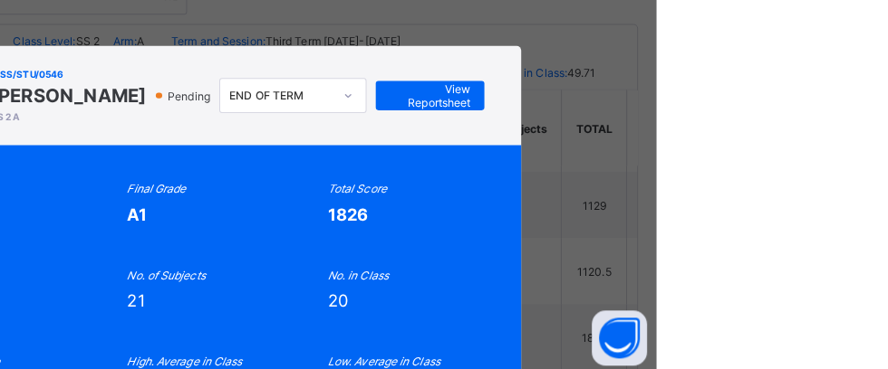
click at [705, 108] on span "View Reportsheet" at bounding box center [665, 94] width 80 height 27
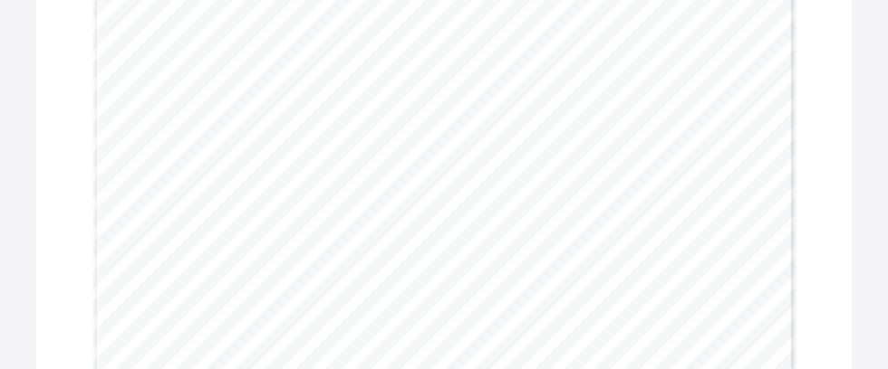
scroll to position [649, 0]
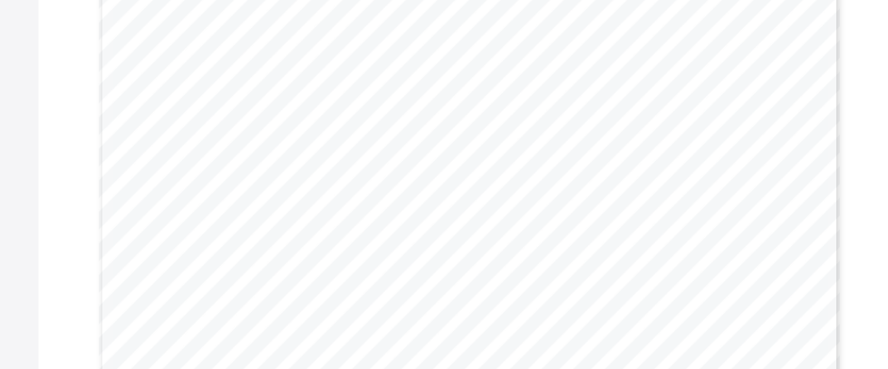
scroll to position [165, 0]
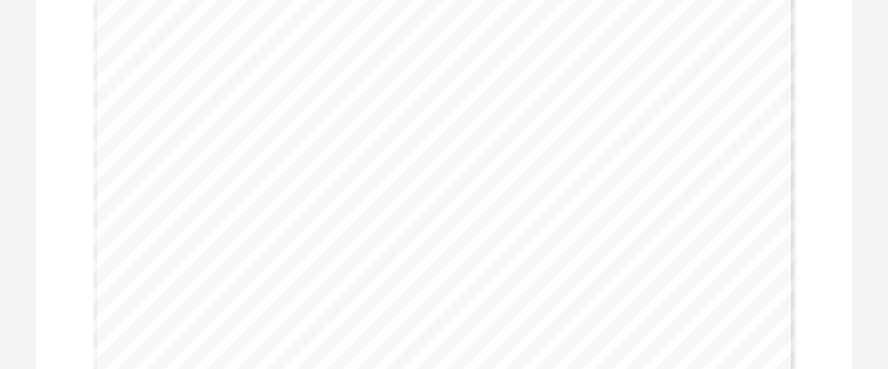
scroll to position [643, 0]
